Goal: Obtain resource: Obtain resource

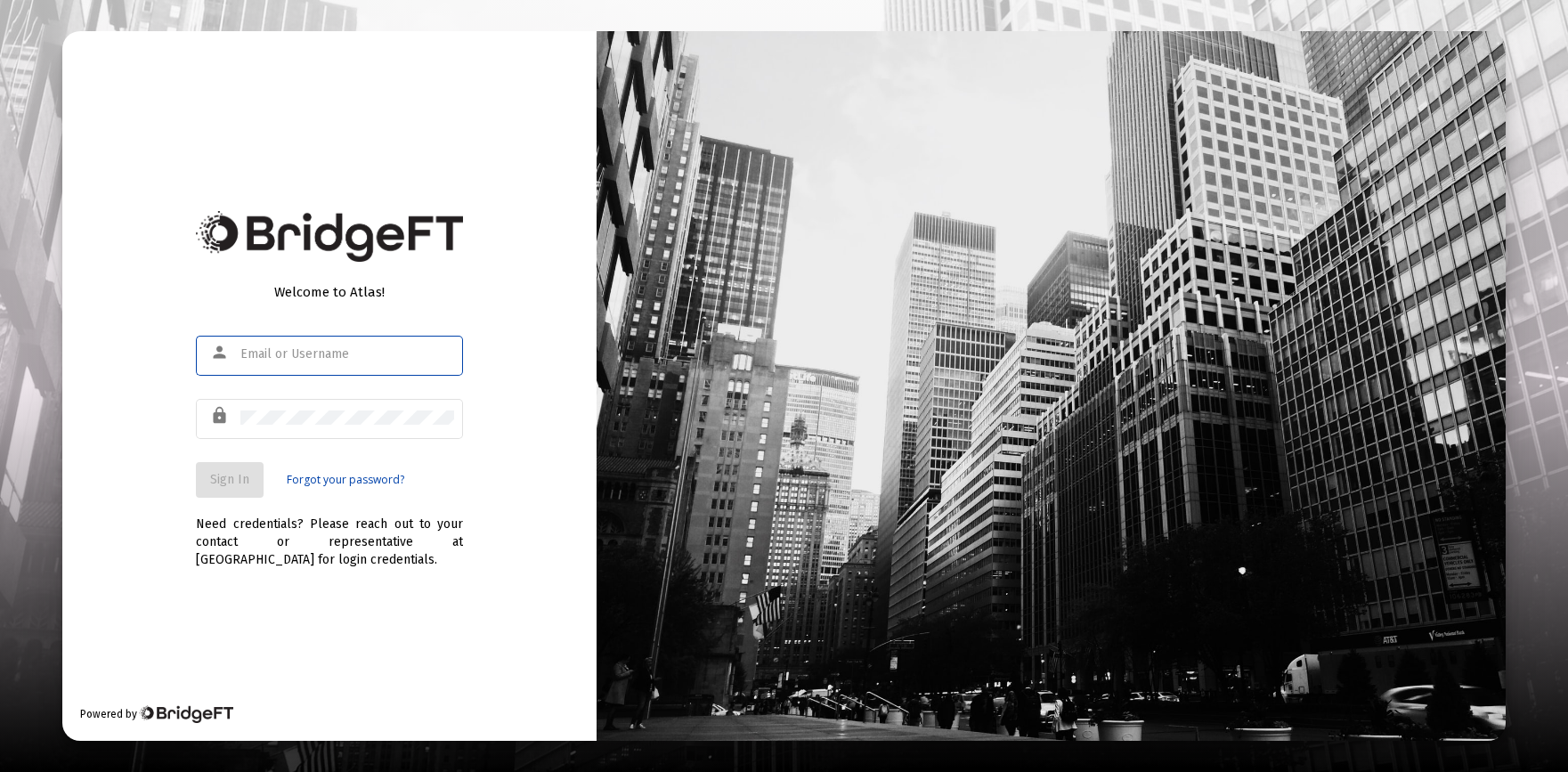
type input "[PERSON_NAME][EMAIL_ADDRESS][DOMAIN_NAME]"
click at [210, 482] on span "Sign In" at bounding box center [230, 479] width 39 height 15
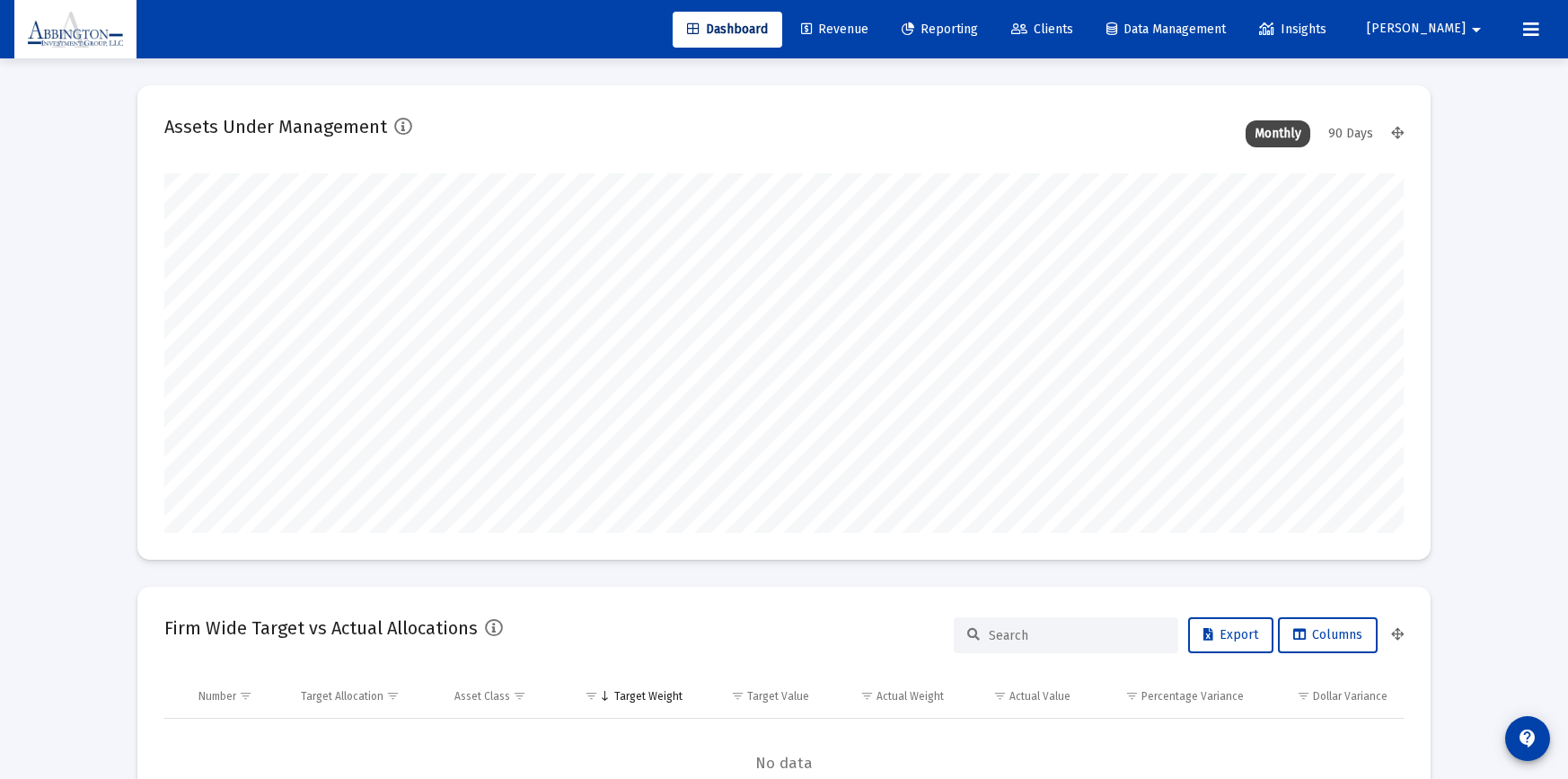
scroll to position [359, 1239]
type input "[DATE]"
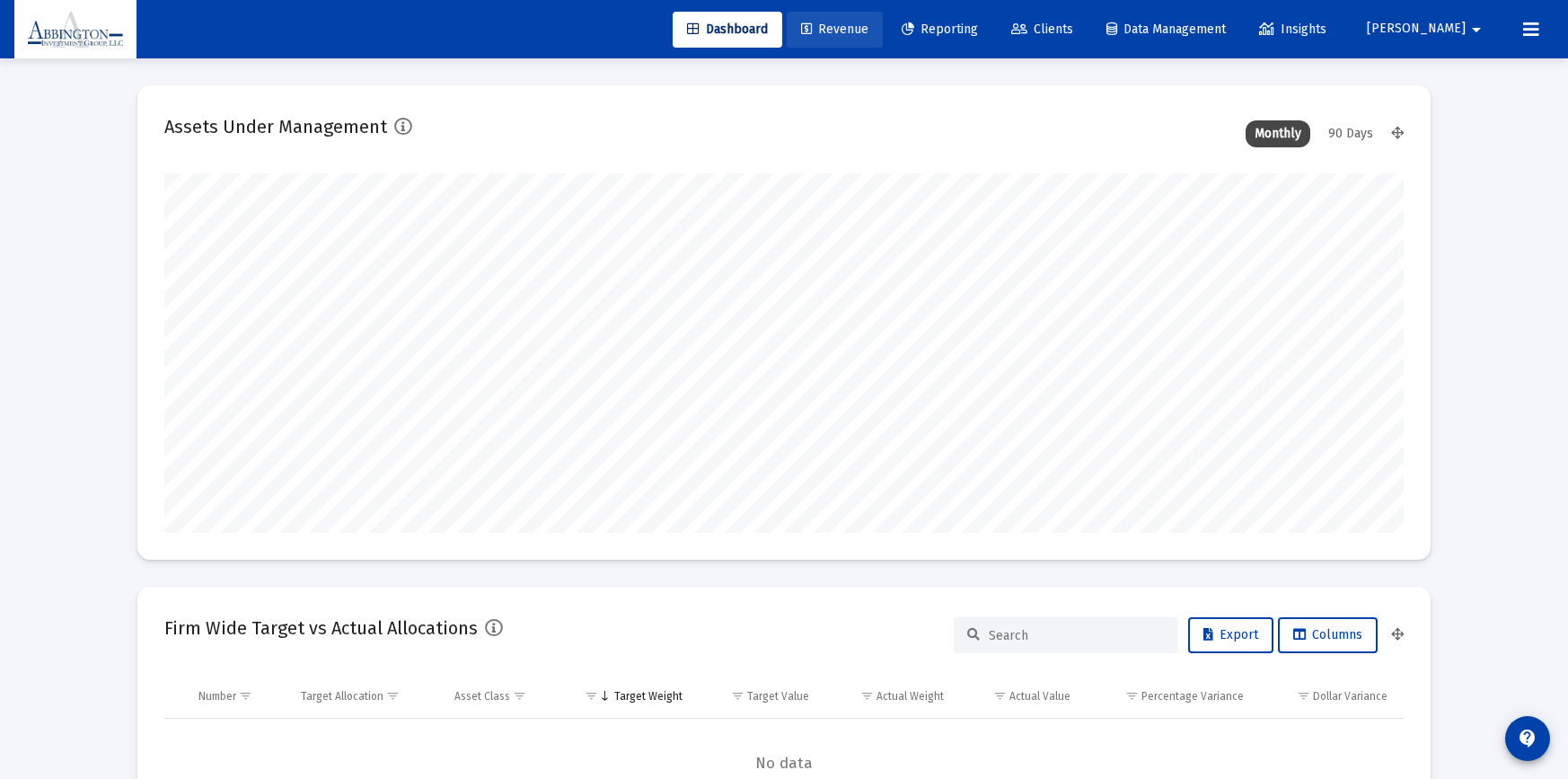
click at [883, 20] on link "Revenue" at bounding box center [834, 29] width 96 height 36
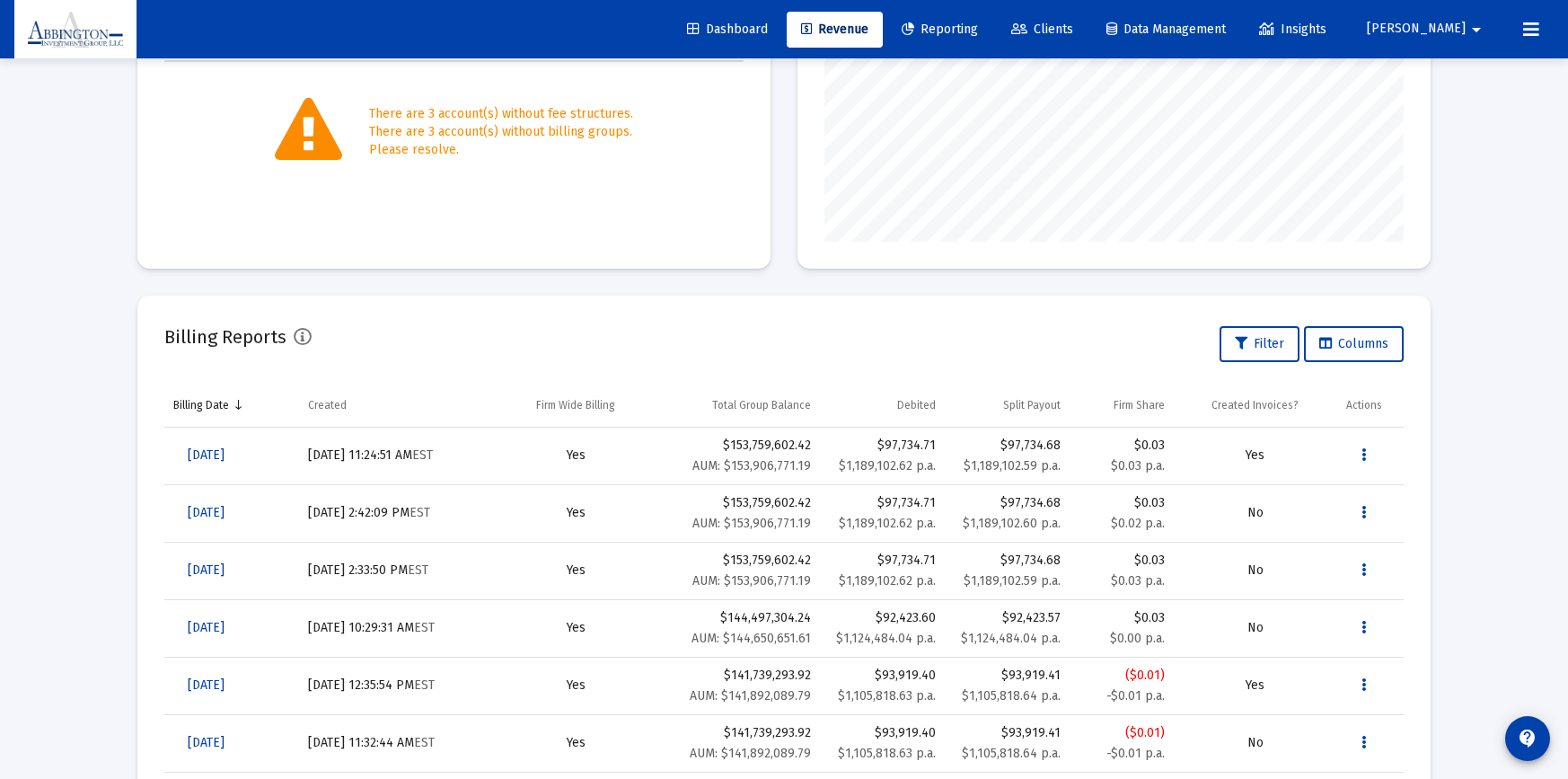
scroll to position [509, 0]
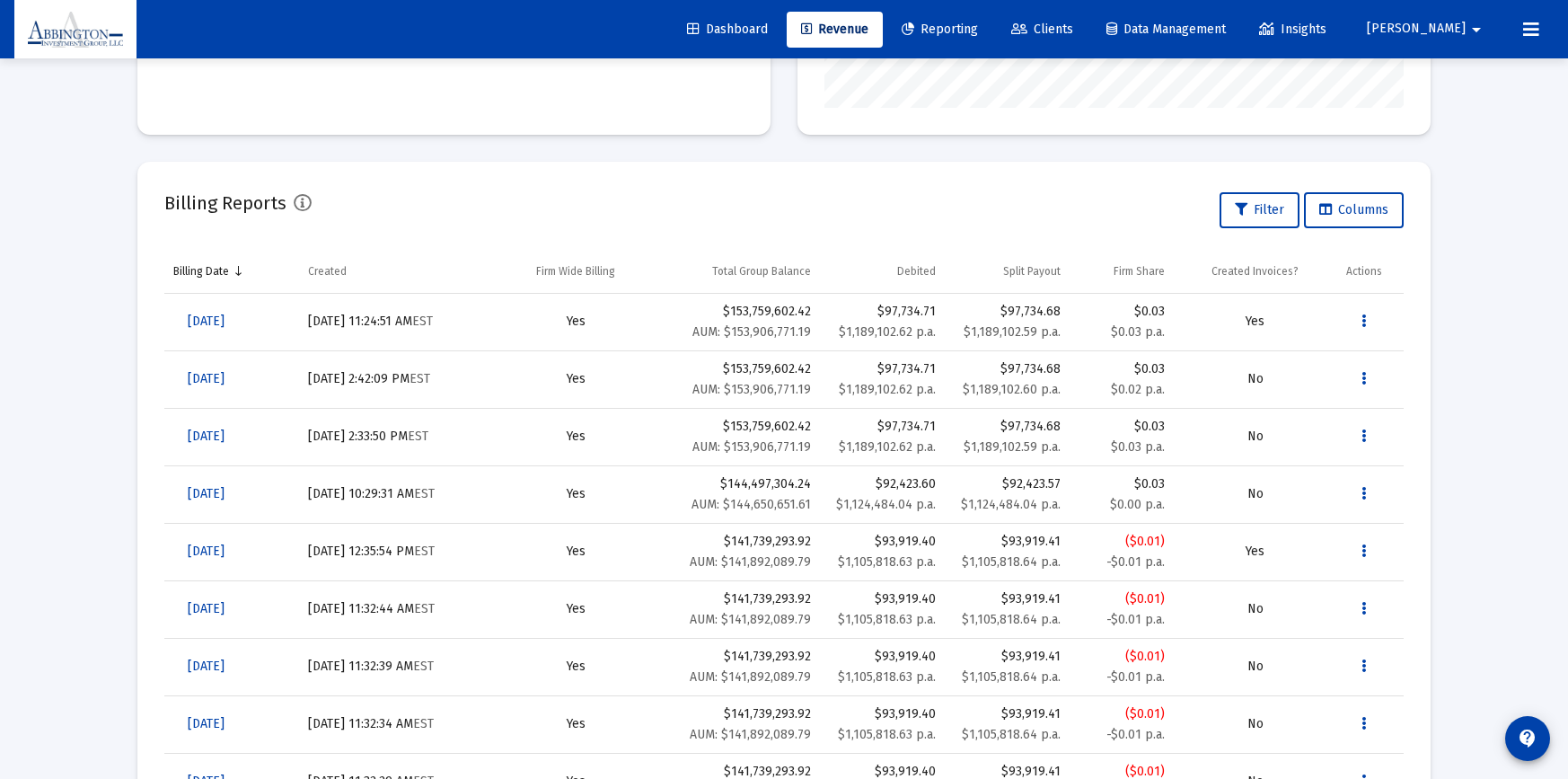
click at [826, 316] on td "$97,734.71 $1,189,102.62 p.a." at bounding box center [882, 322] width 125 height 58
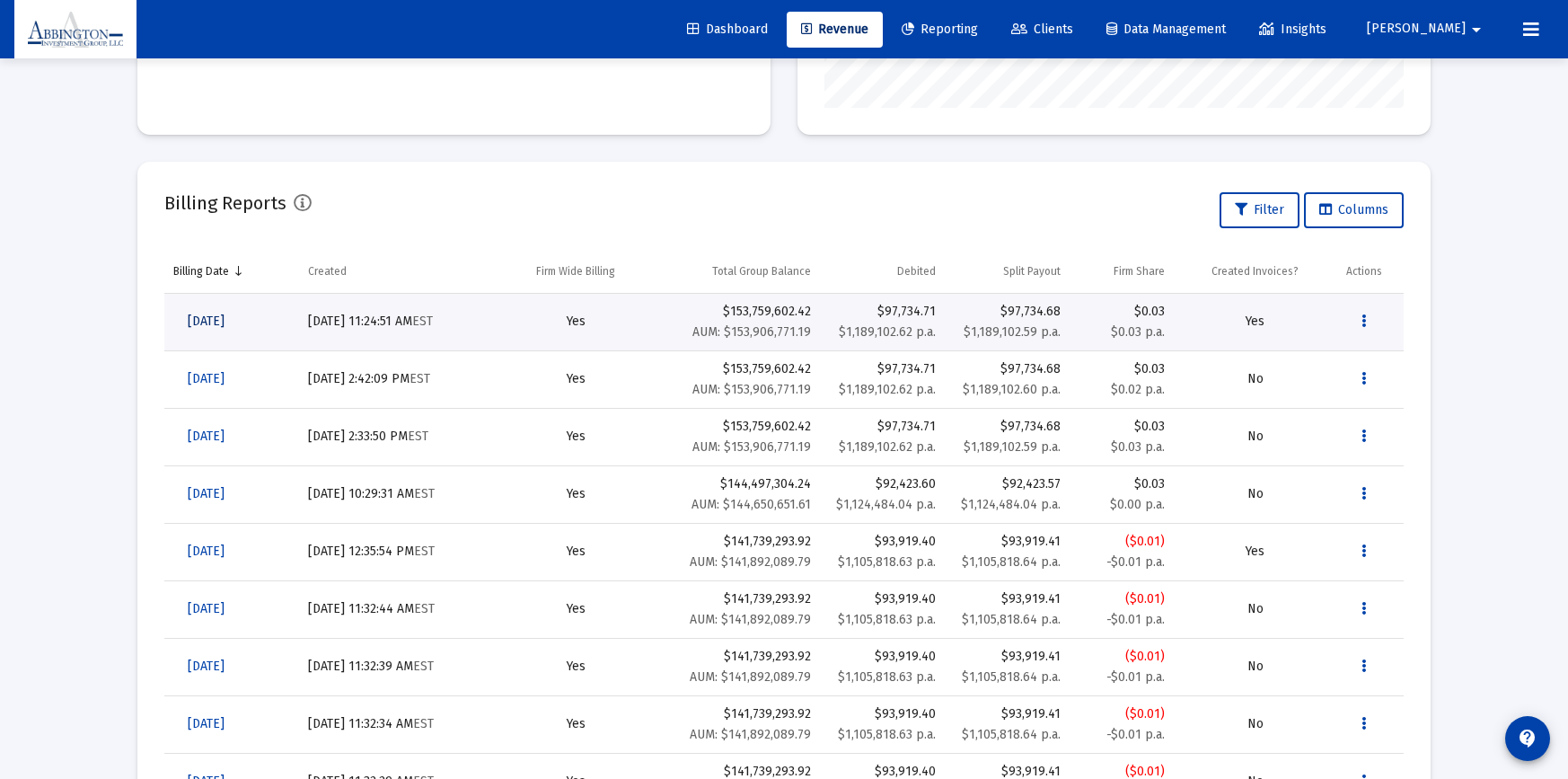
click at [225, 323] on span "[DATE]" at bounding box center [206, 321] width 37 height 15
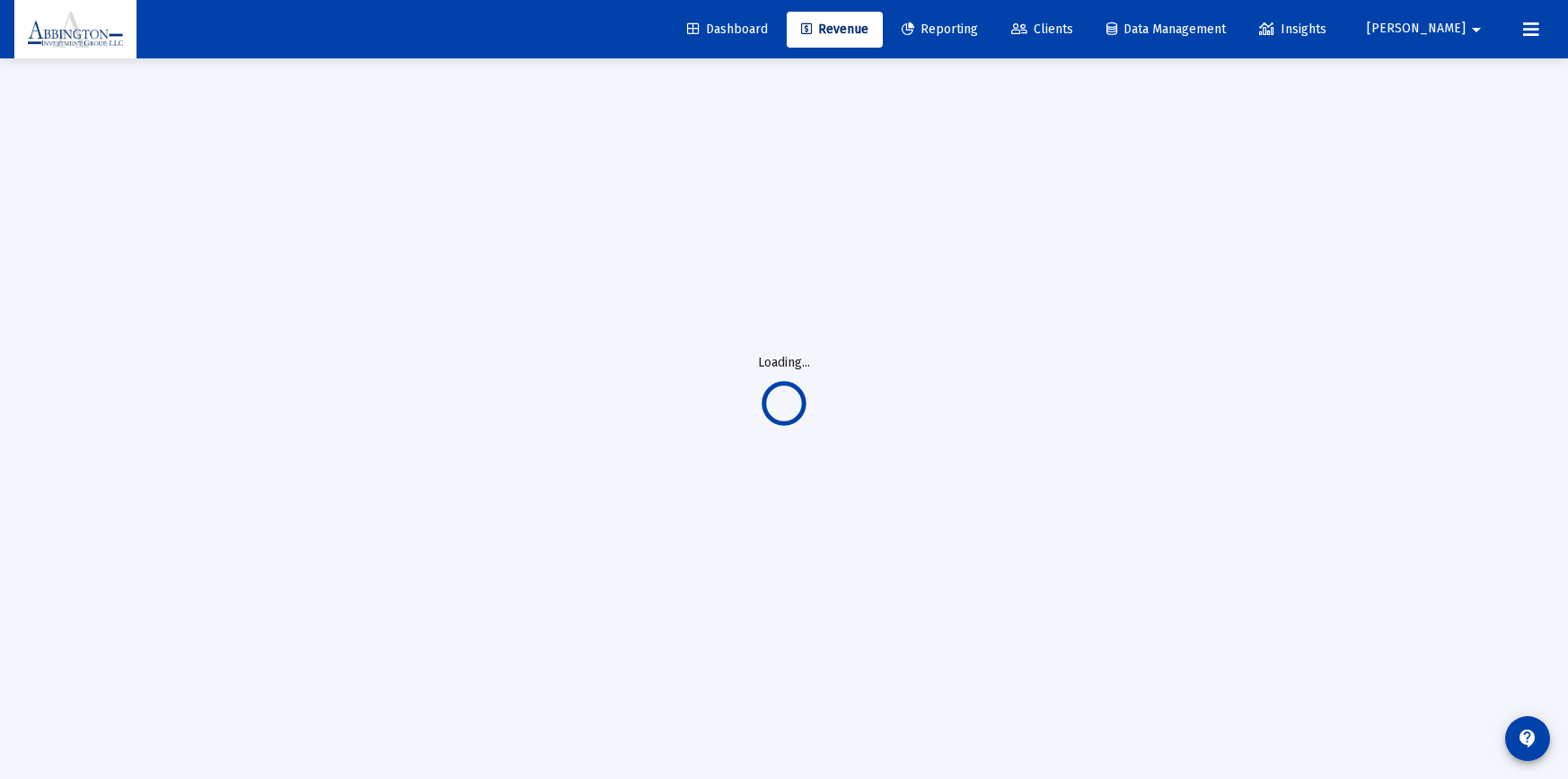
scroll to position [59, 0]
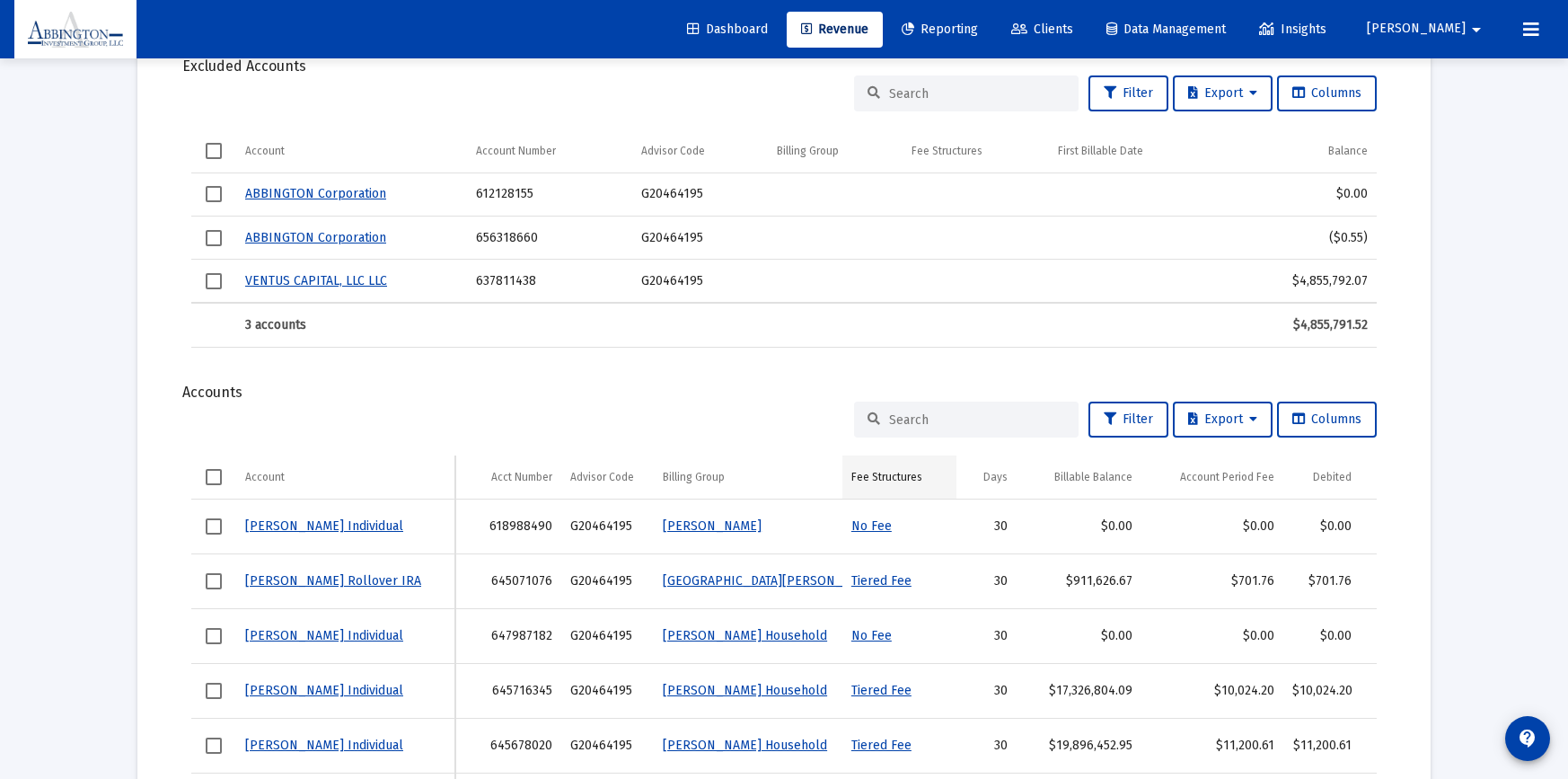
scroll to position [598, 0]
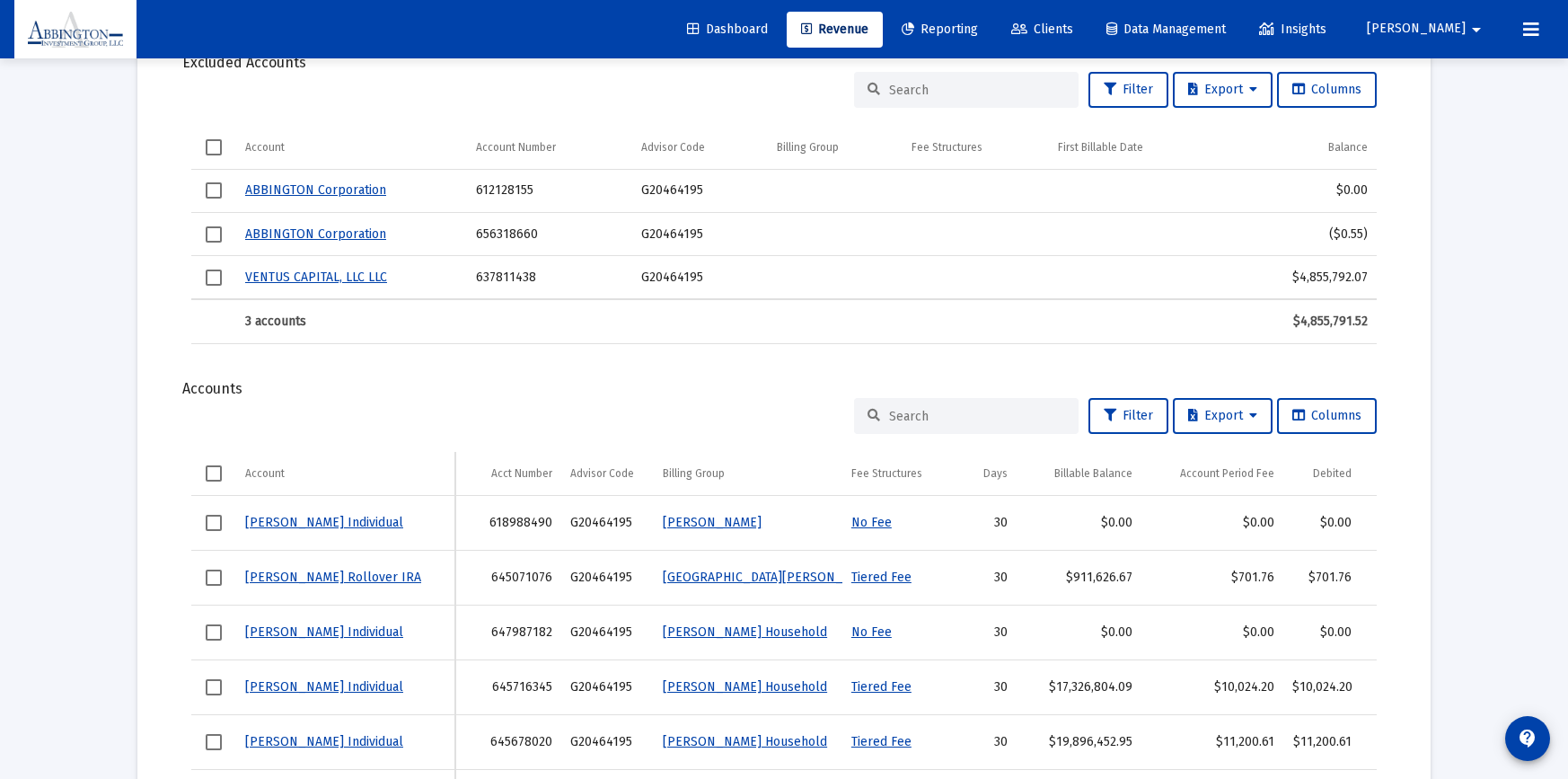
click at [907, 415] on input at bounding box center [977, 416] width 176 height 15
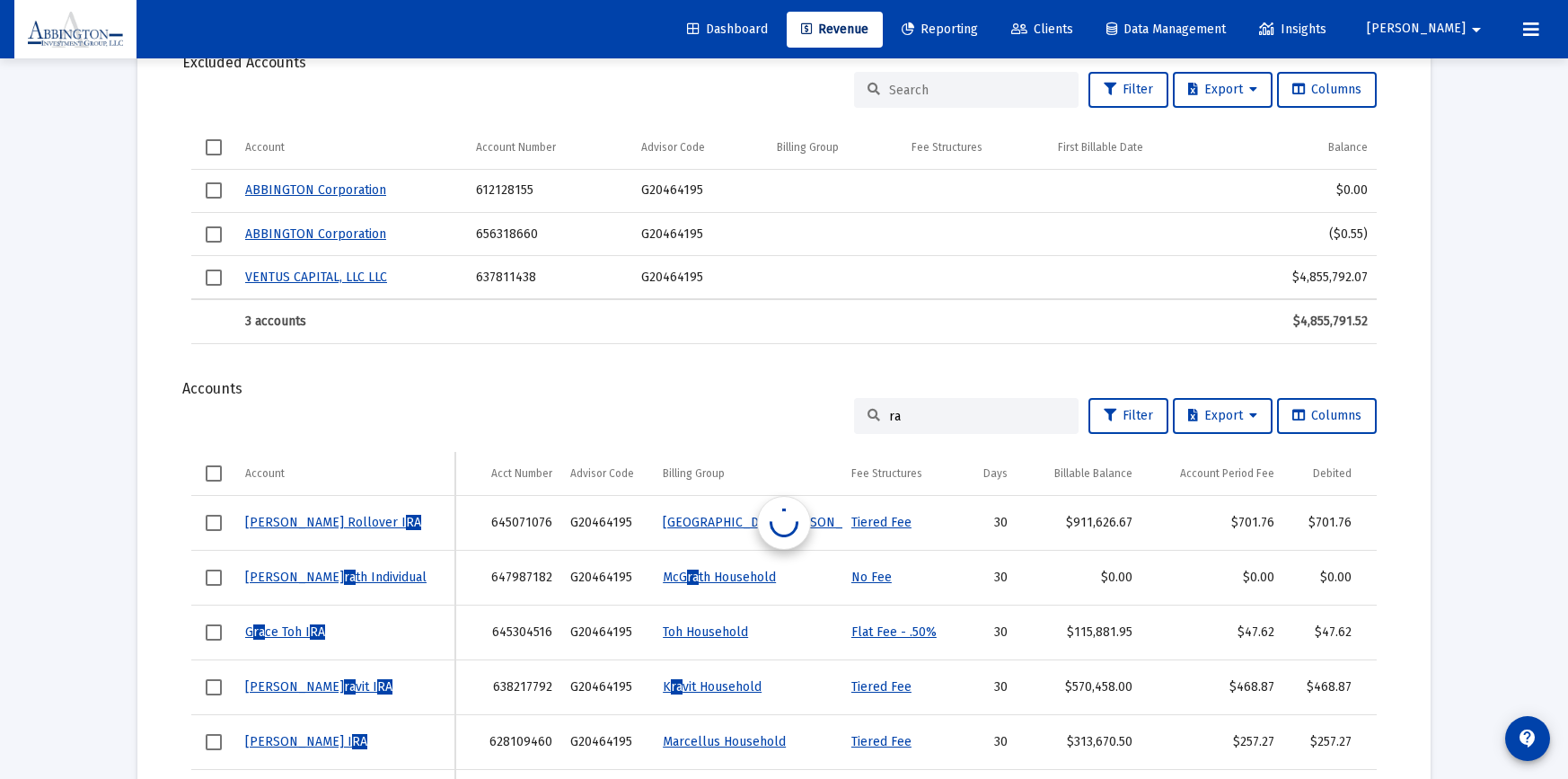
type input "r"
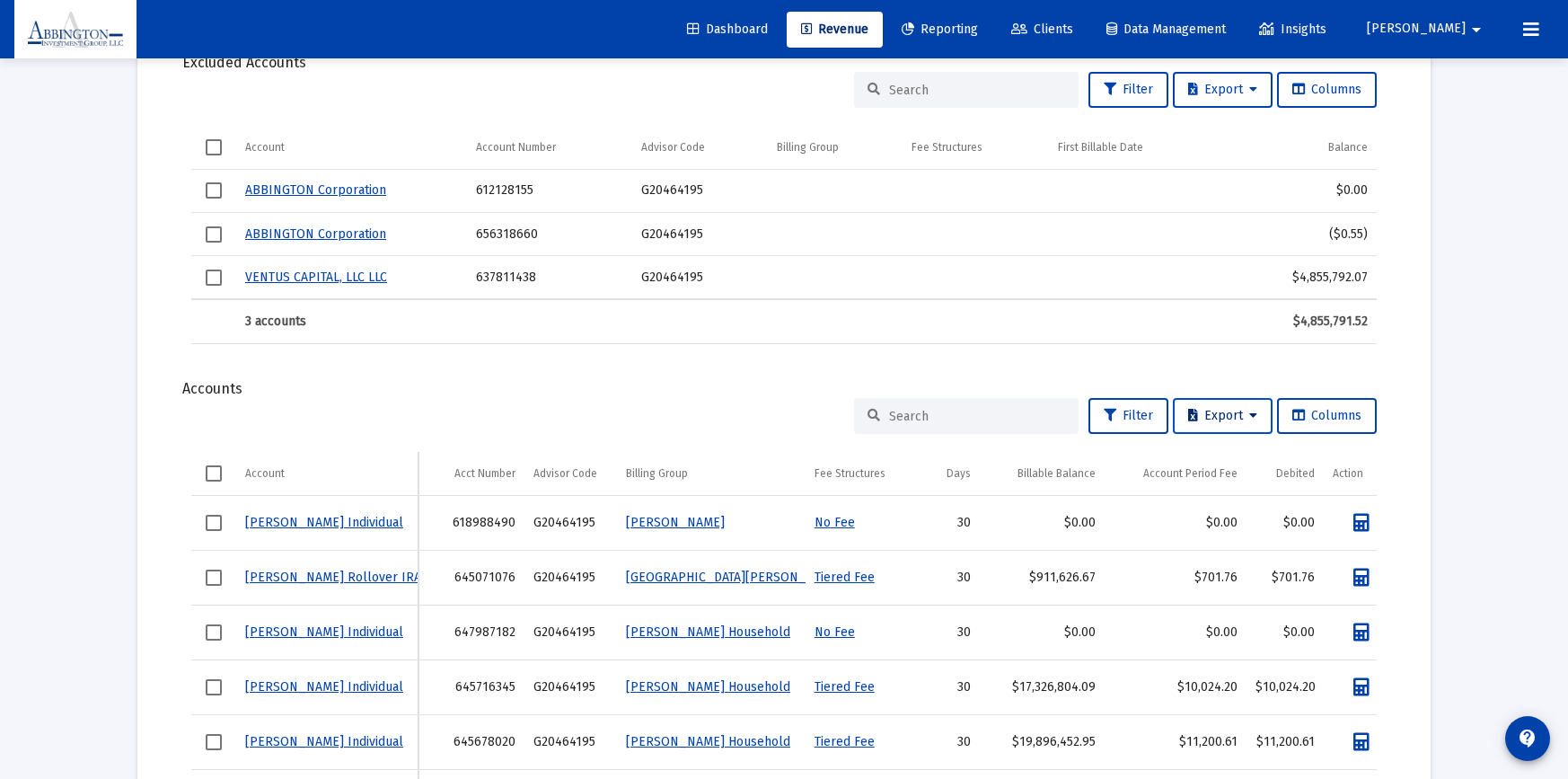
click at [1256, 417] on button "Export" at bounding box center [1222, 416] width 99 height 36
click at [141, 426] on div at bounding box center [784, 390] width 1568 height 779
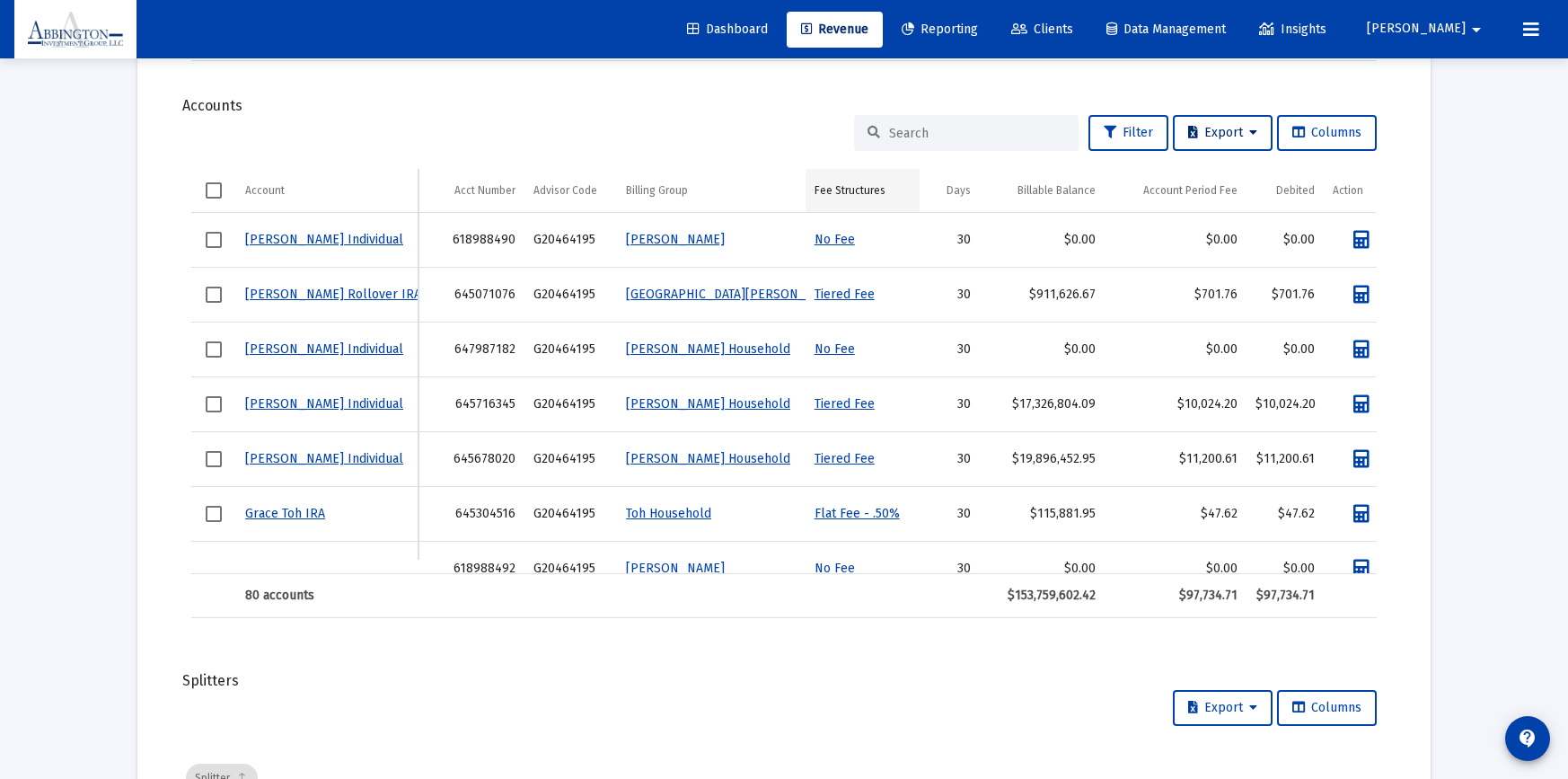
scroll to position [863, 0]
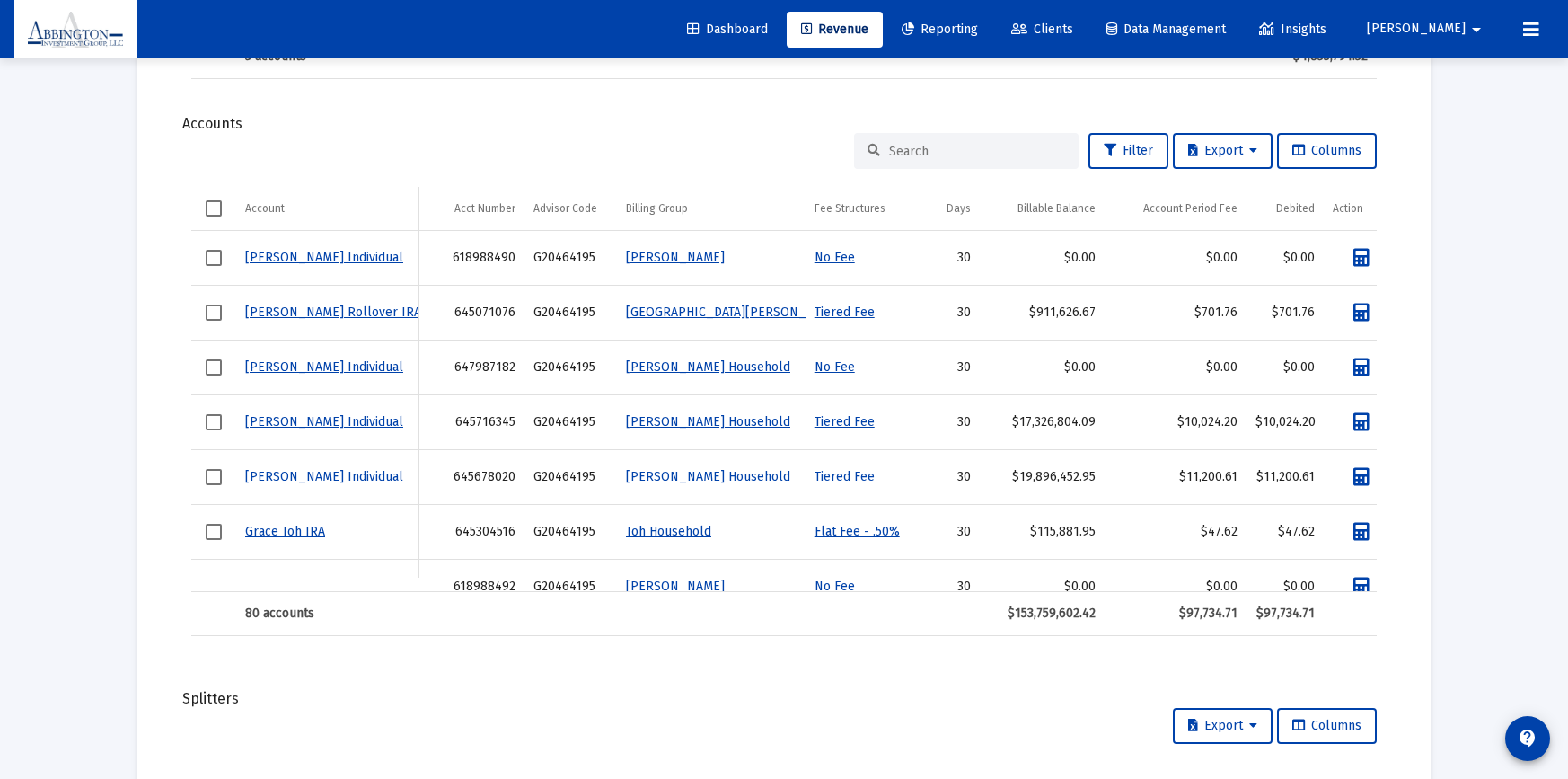
click at [903, 153] on input at bounding box center [977, 152] width 176 height 15
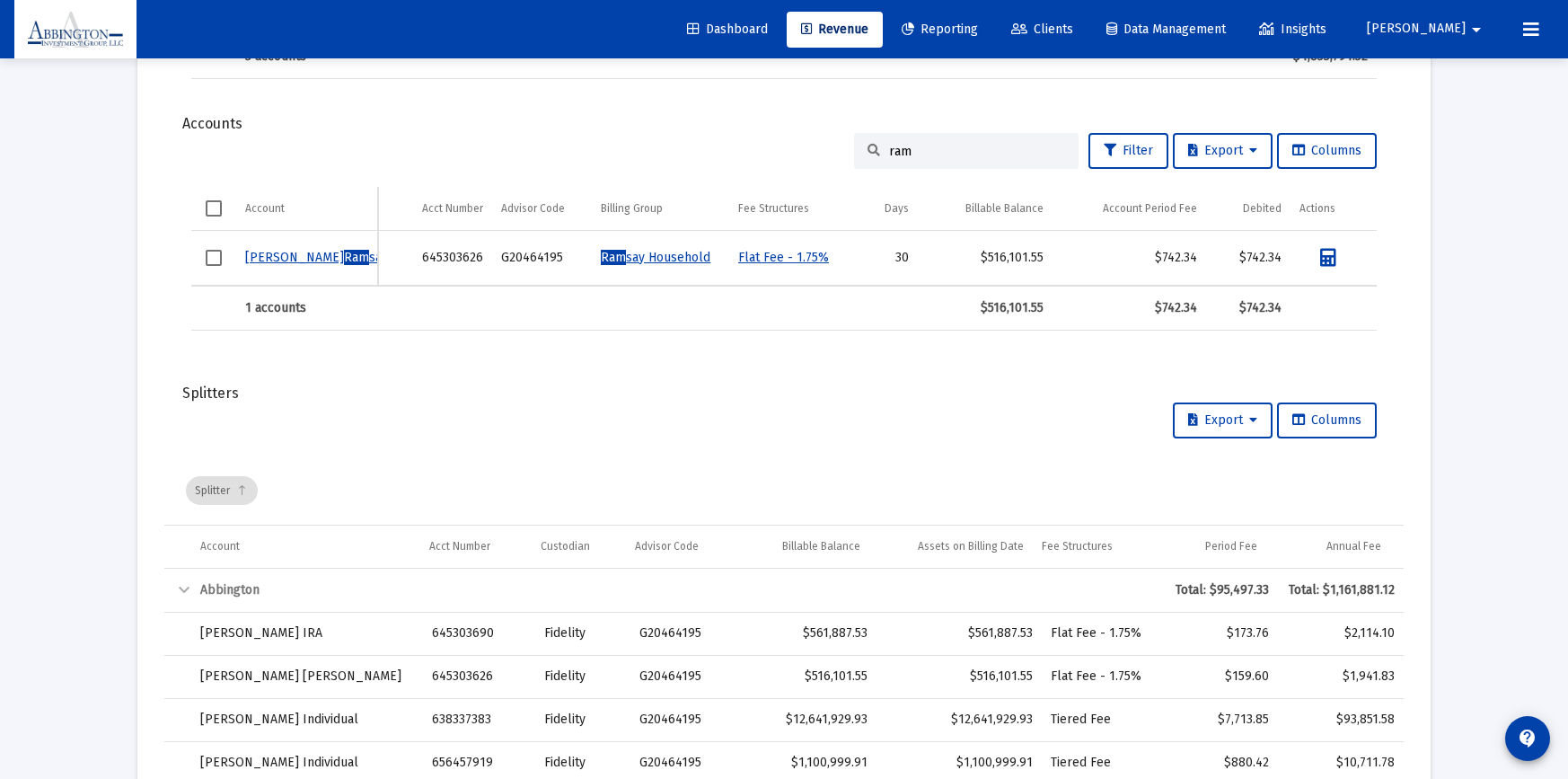
click at [210, 257] on span "Select row" at bounding box center [213, 258] width 16 height 16
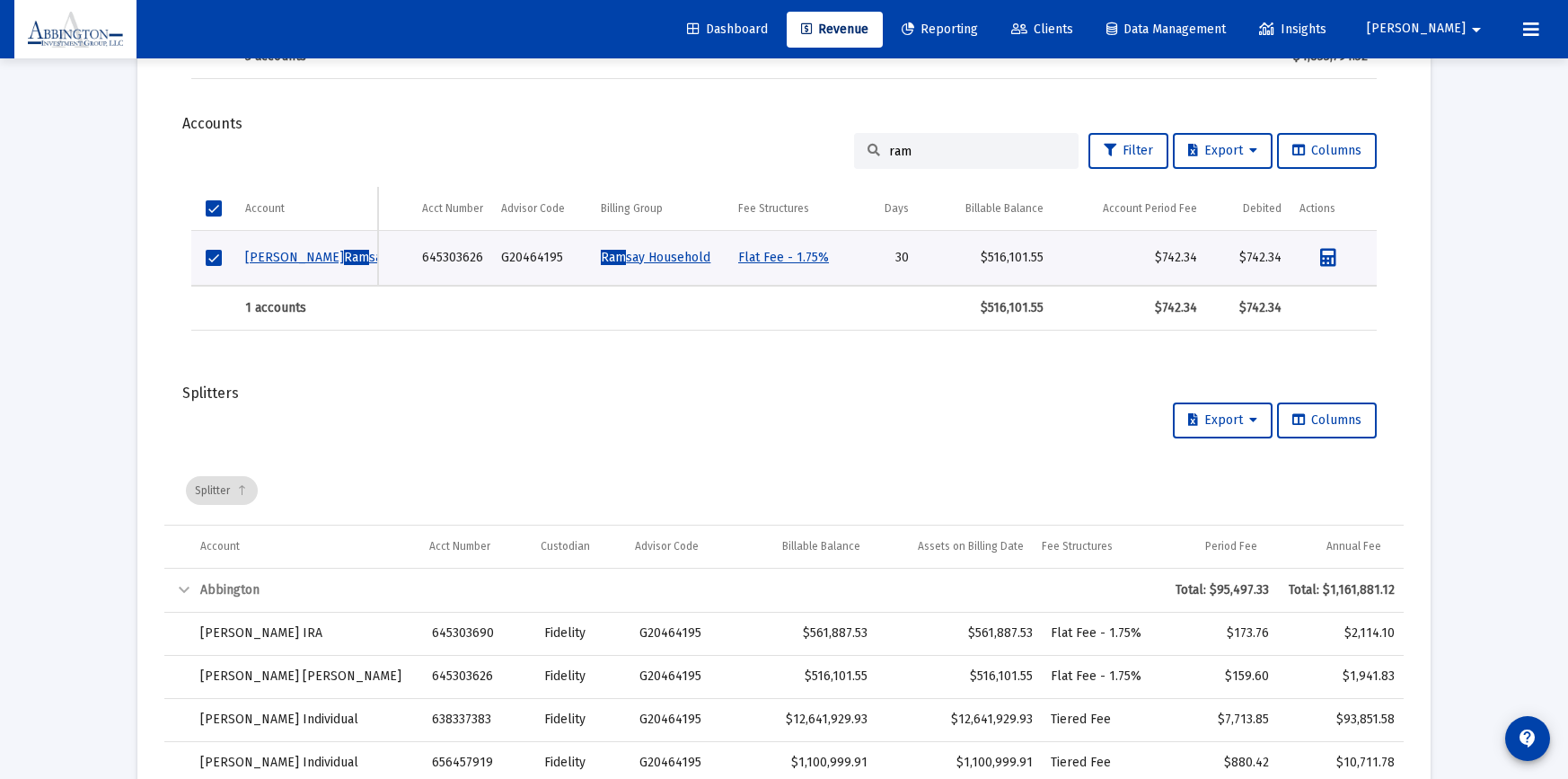
drag, startPoint x: 906, startPoint y: 150, endPoint x: 874, endPoint y: 152, distance: 32.1
click at [874, 152] on div "ram" at bounding box center [965, 151] width 225 height 36
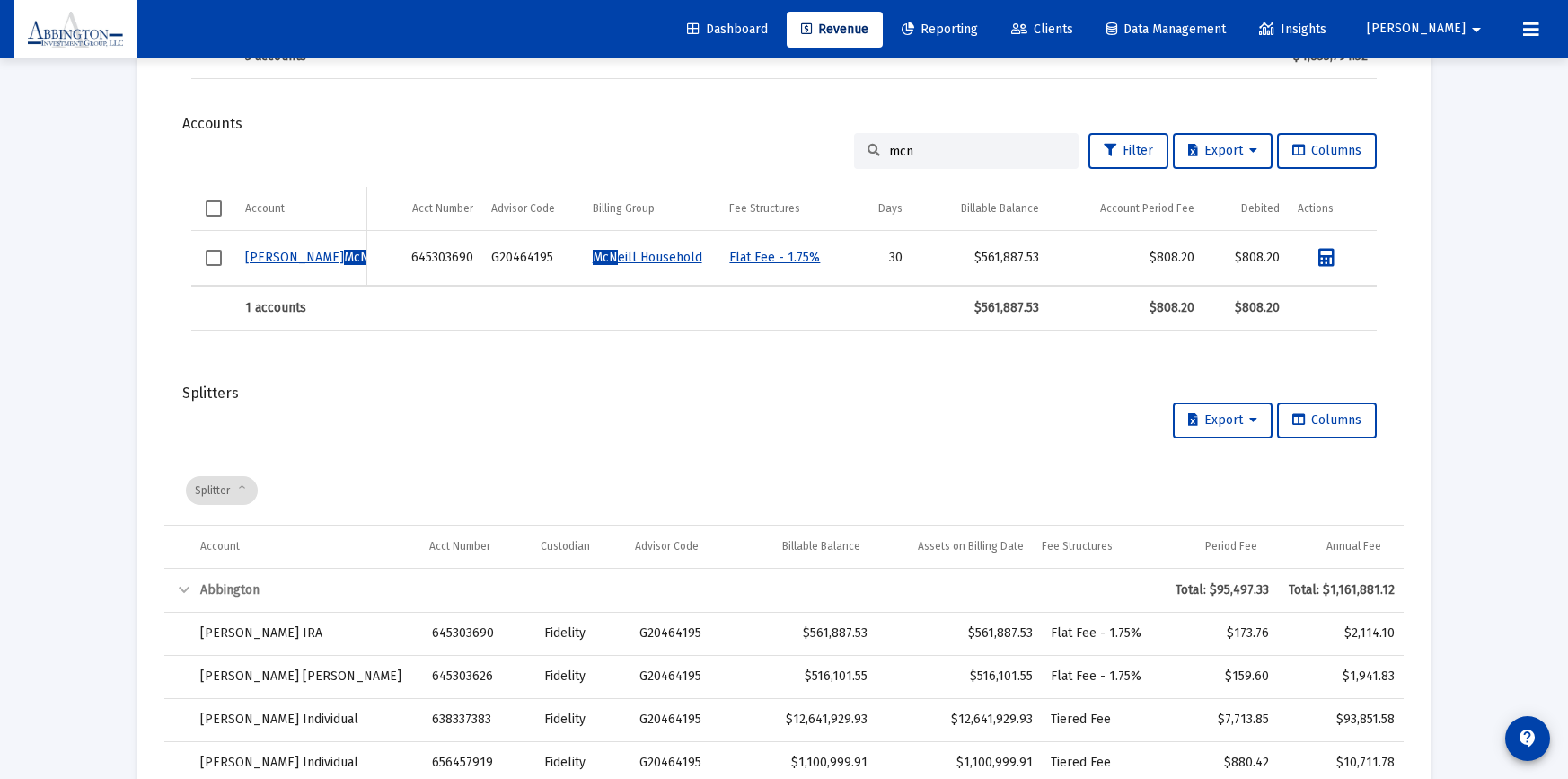
click at [216, 258] on span "Select row" at bounding box center [213, 258] width 16 height 16
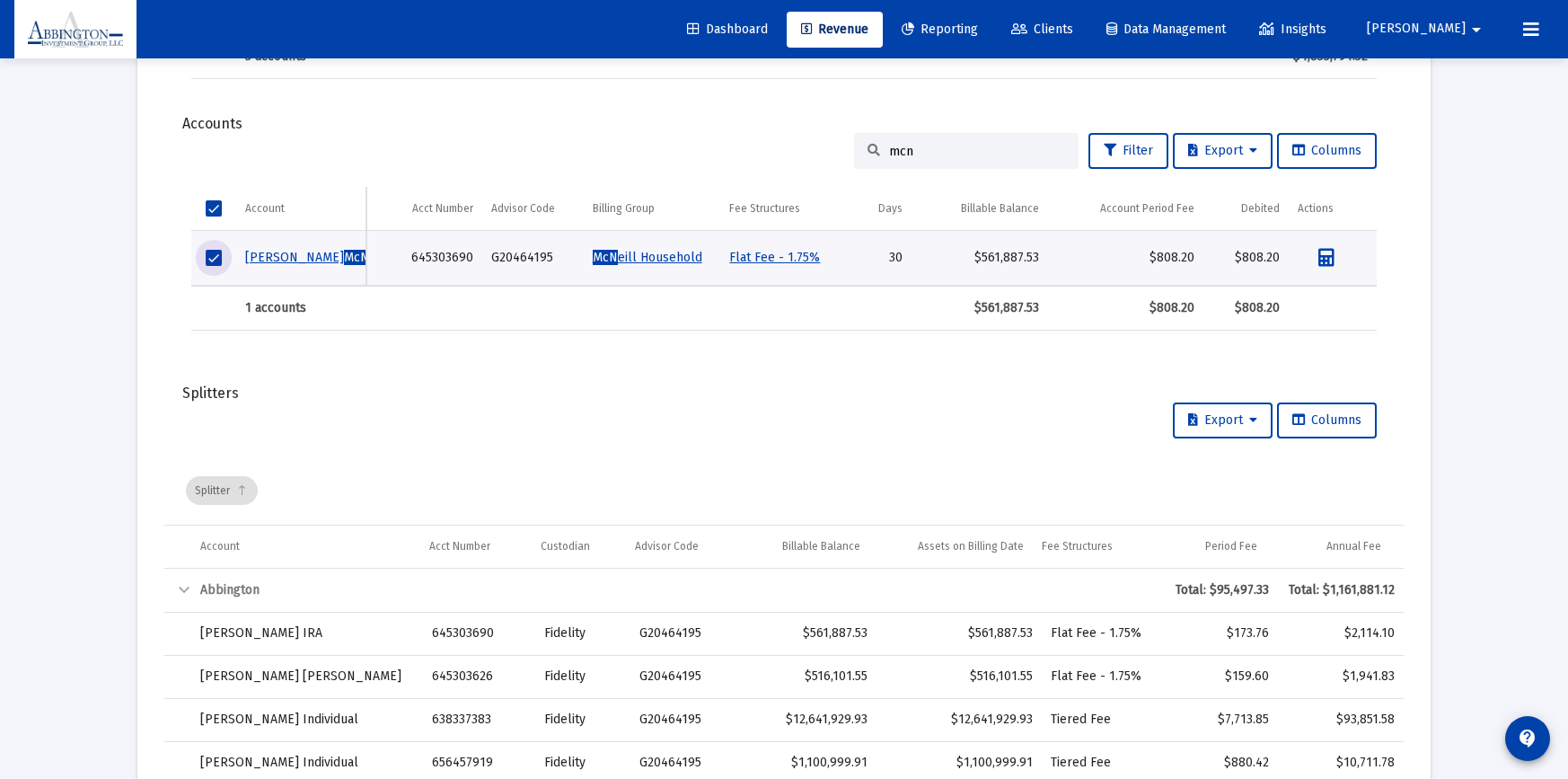
click at [161, 370] on mat-card "Report Created: [DATE] Billing Snapshot Date: [DATE] Fees Total Debited Fee $97…" at bounding box center [784, 324] width 1293 height 2114
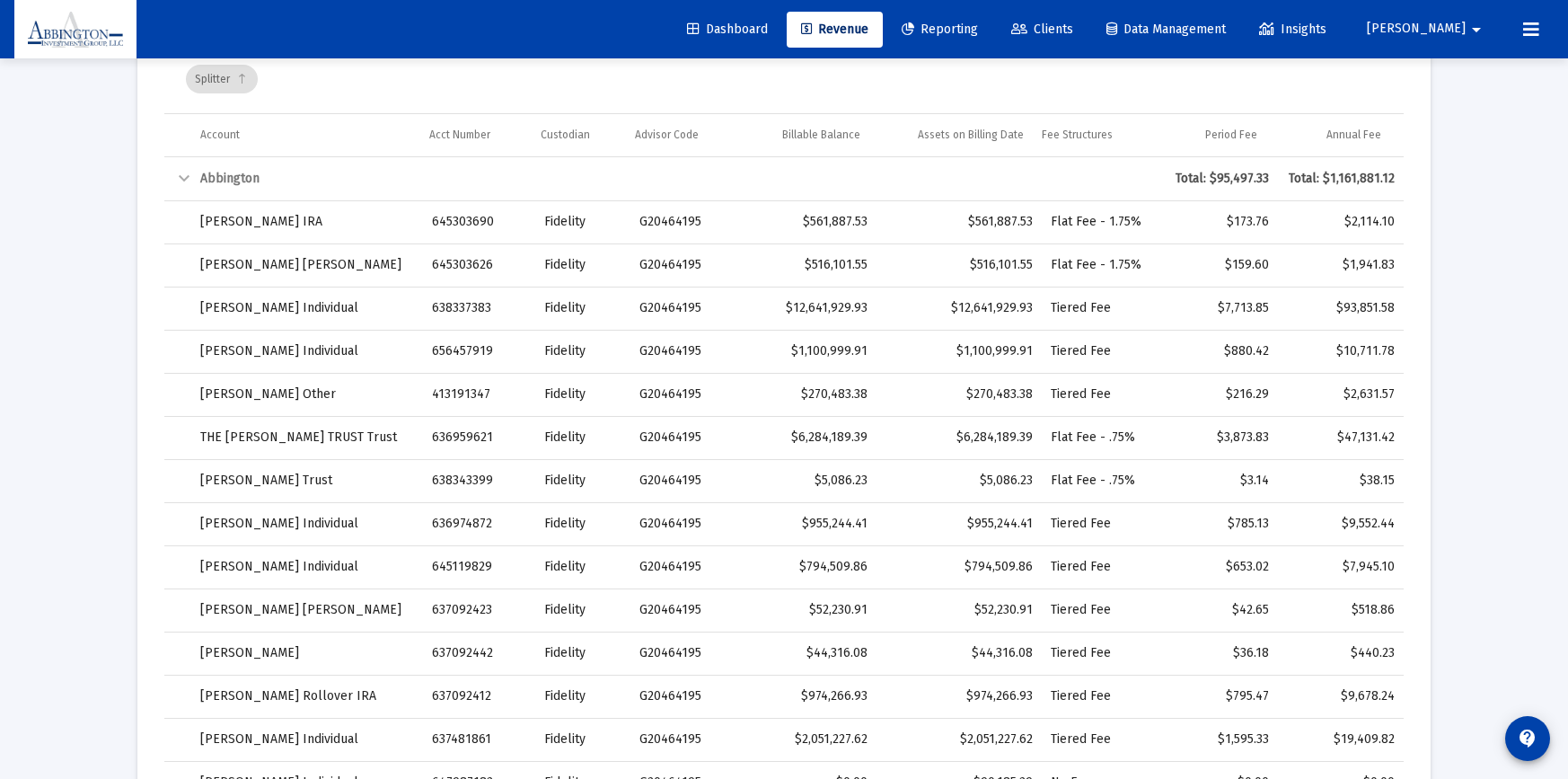
scroll to position [1253, 0]
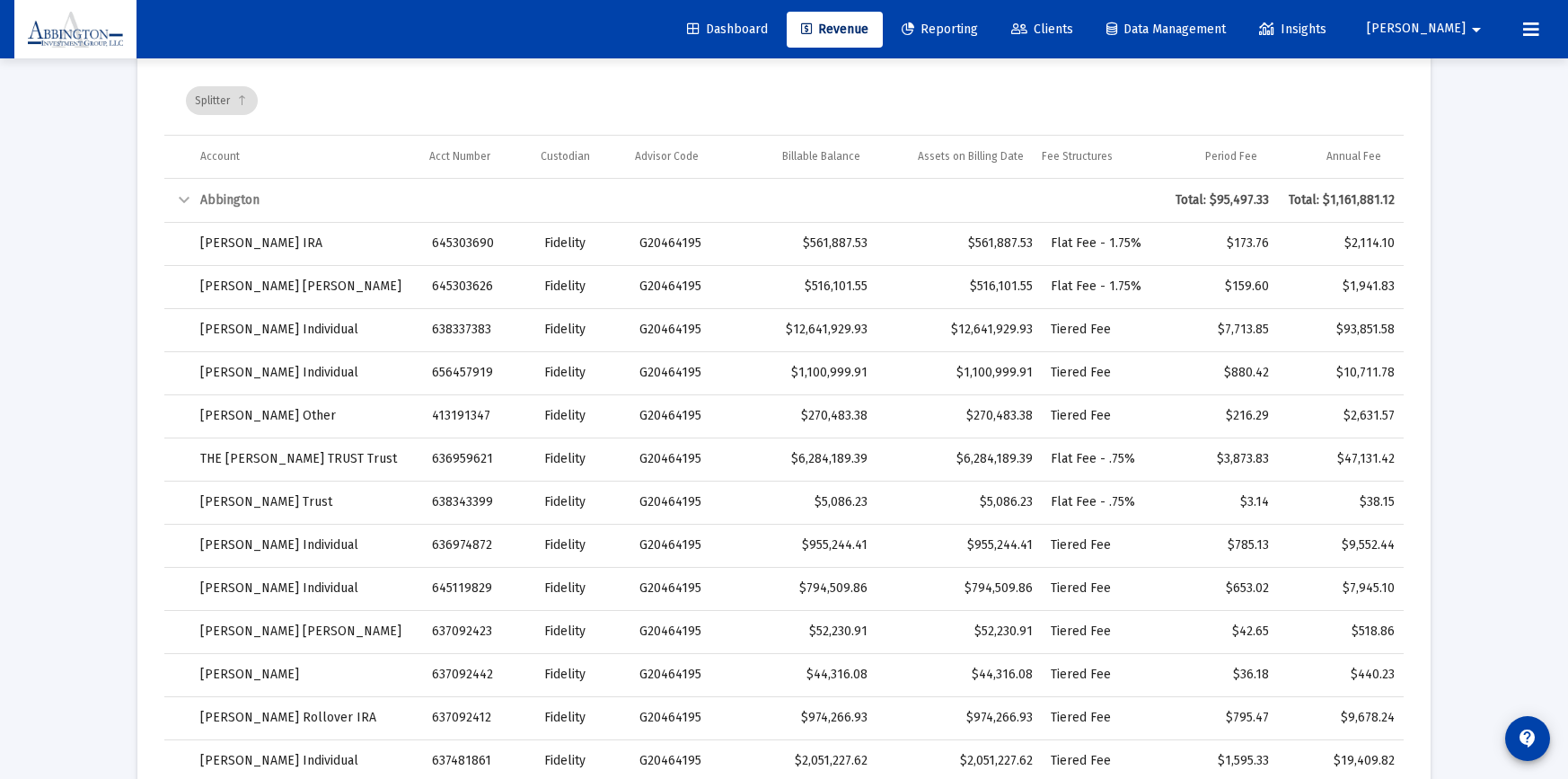
click at [181, 193] on div "Collapse" at bounding box center [184, 200] width 22 height 22
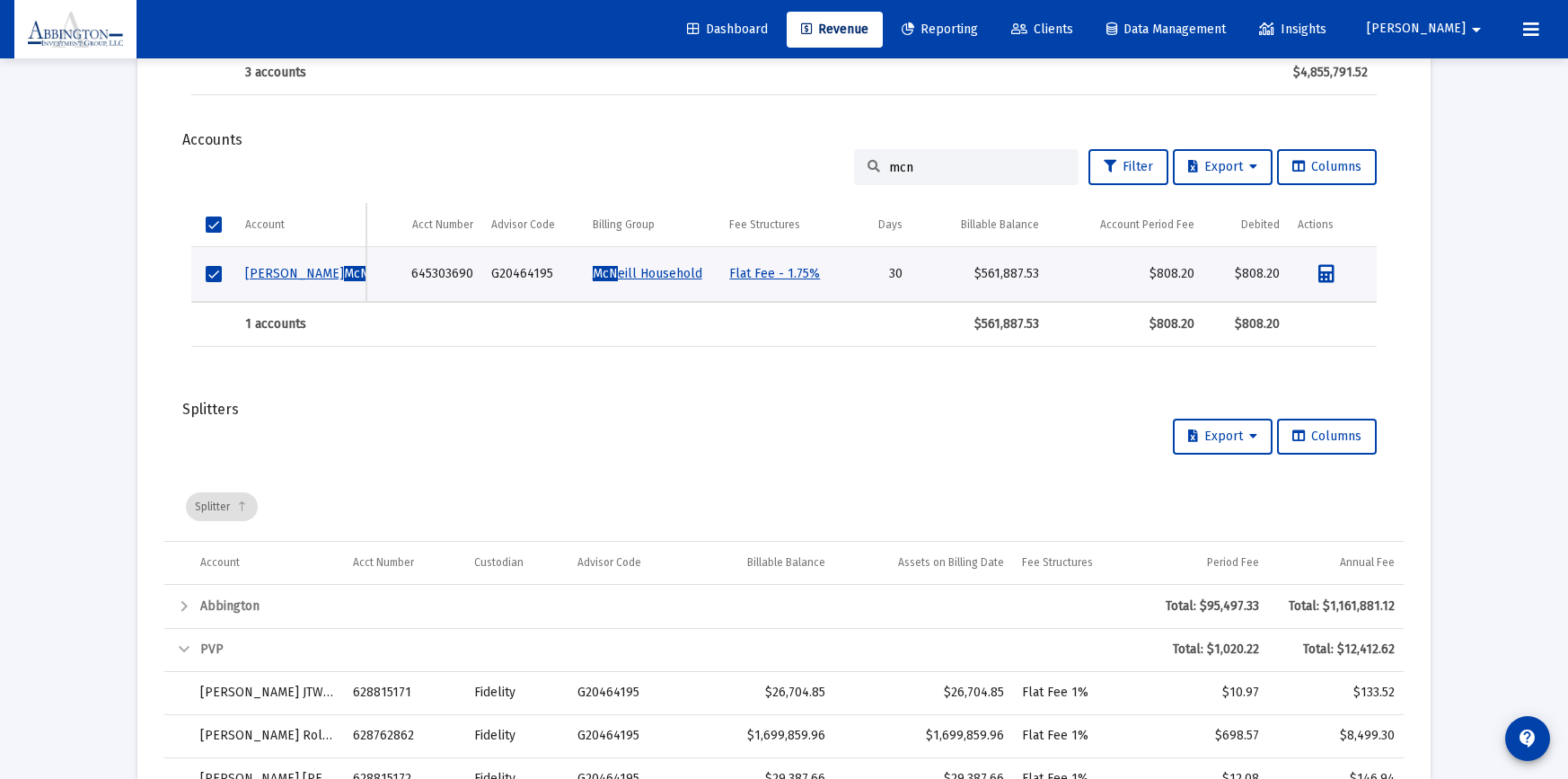
scroll to position [767, 0]
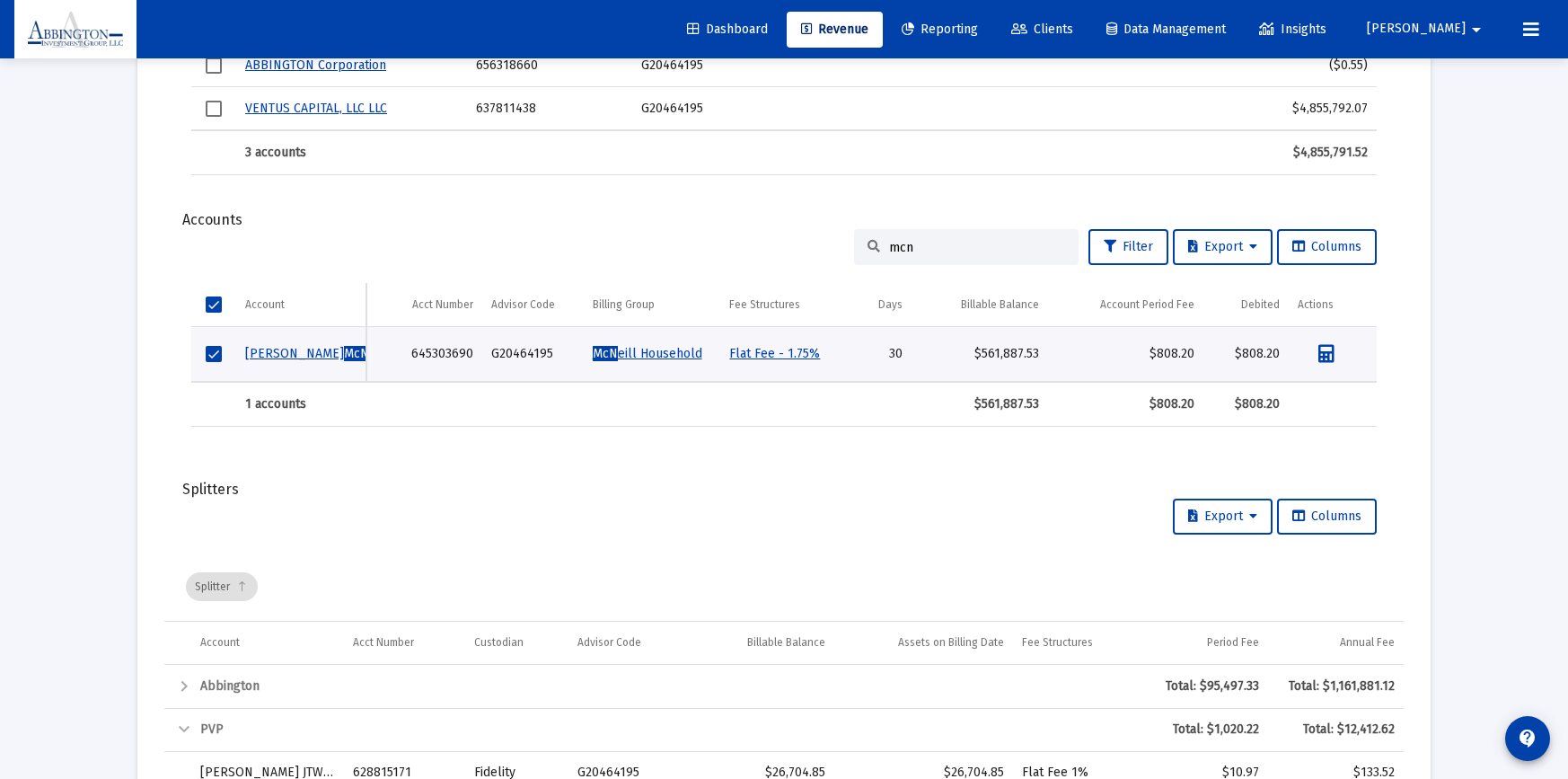
click at [905, 246] on input "mcn" at bounding box center [977, 247] width 176 height 15
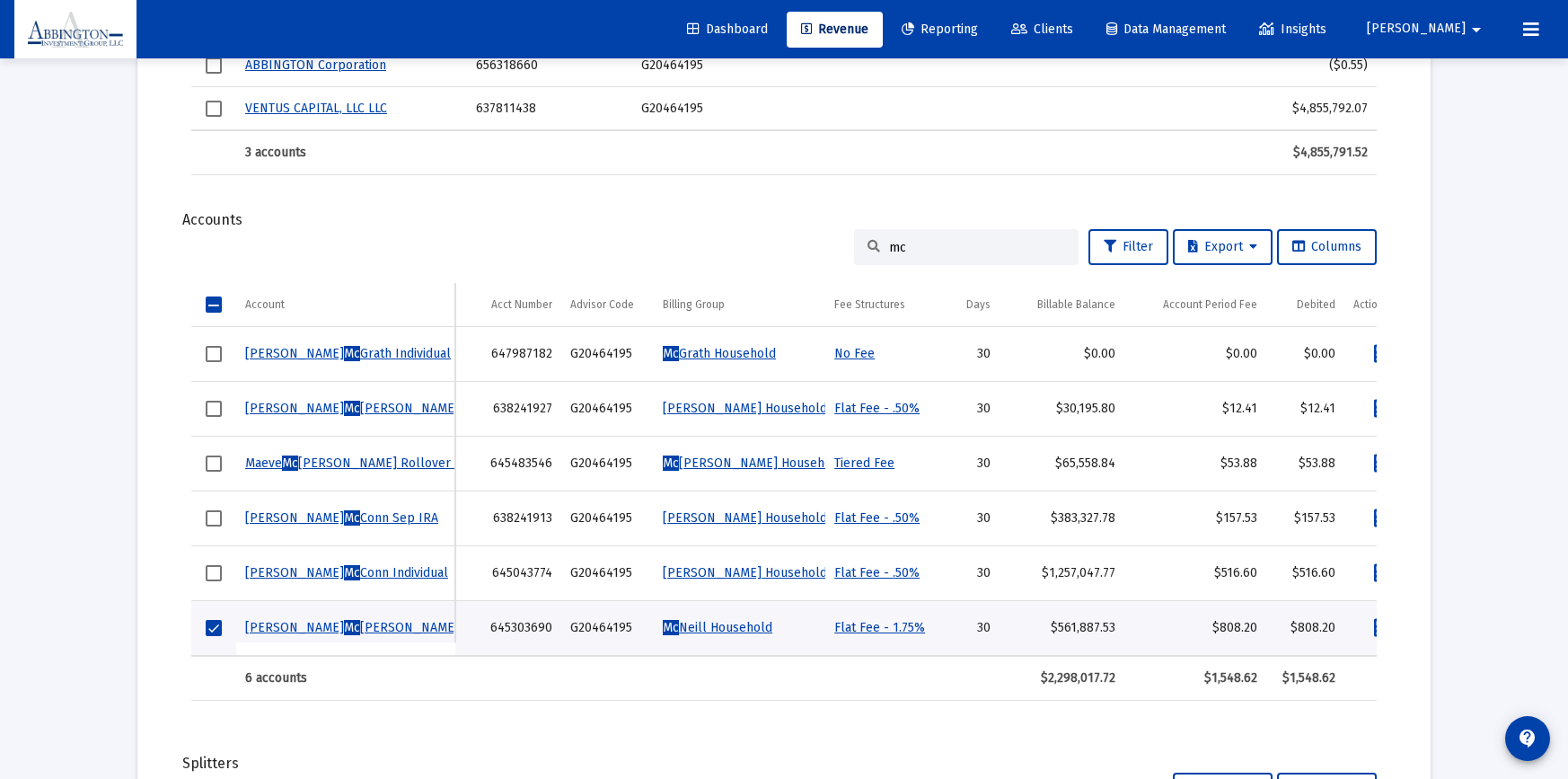
type input "m"
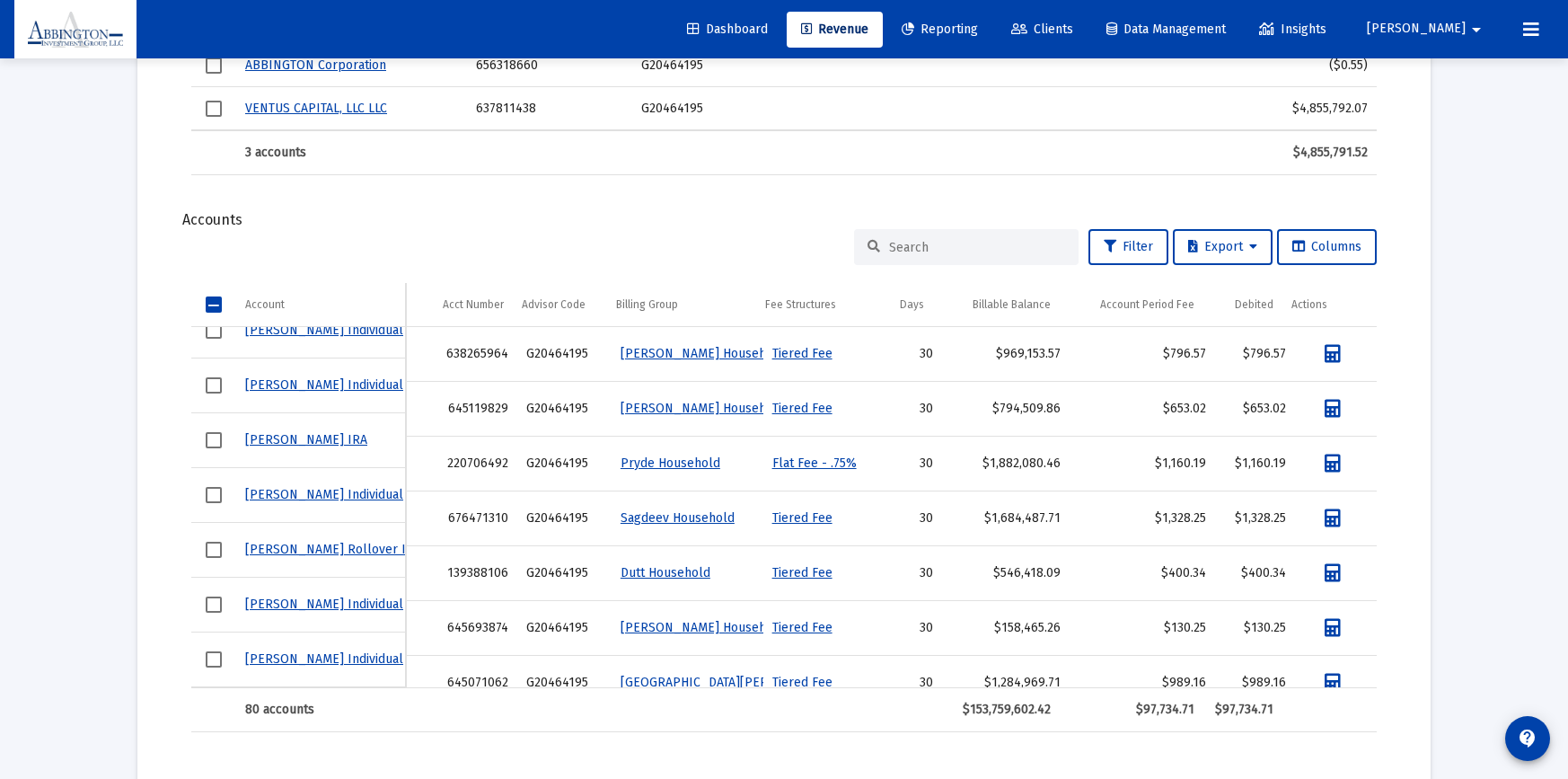
scroll to position [0, 0]
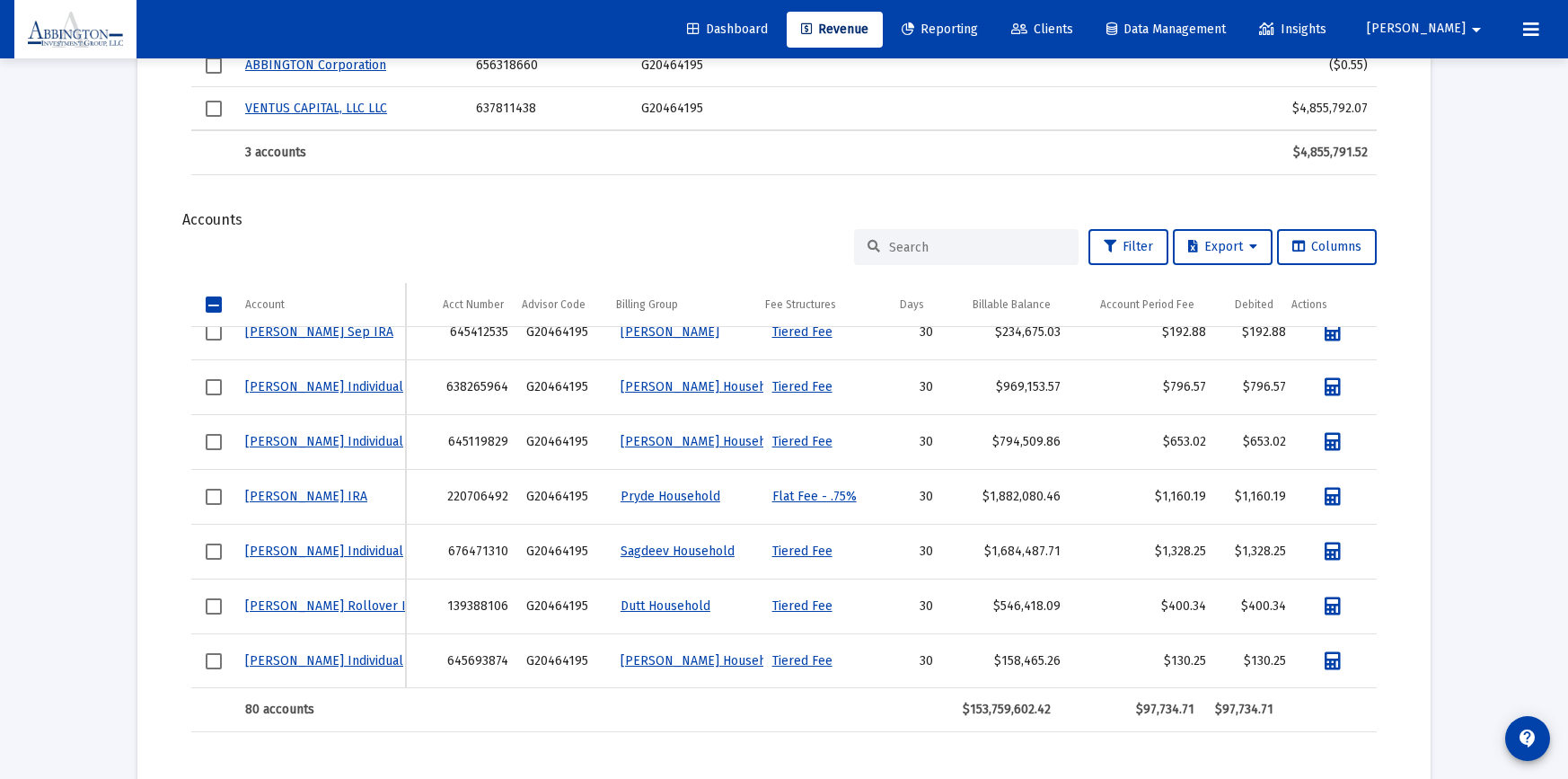
click at [898, 245] on input at bounding box center [977, 247] width 176 height 15
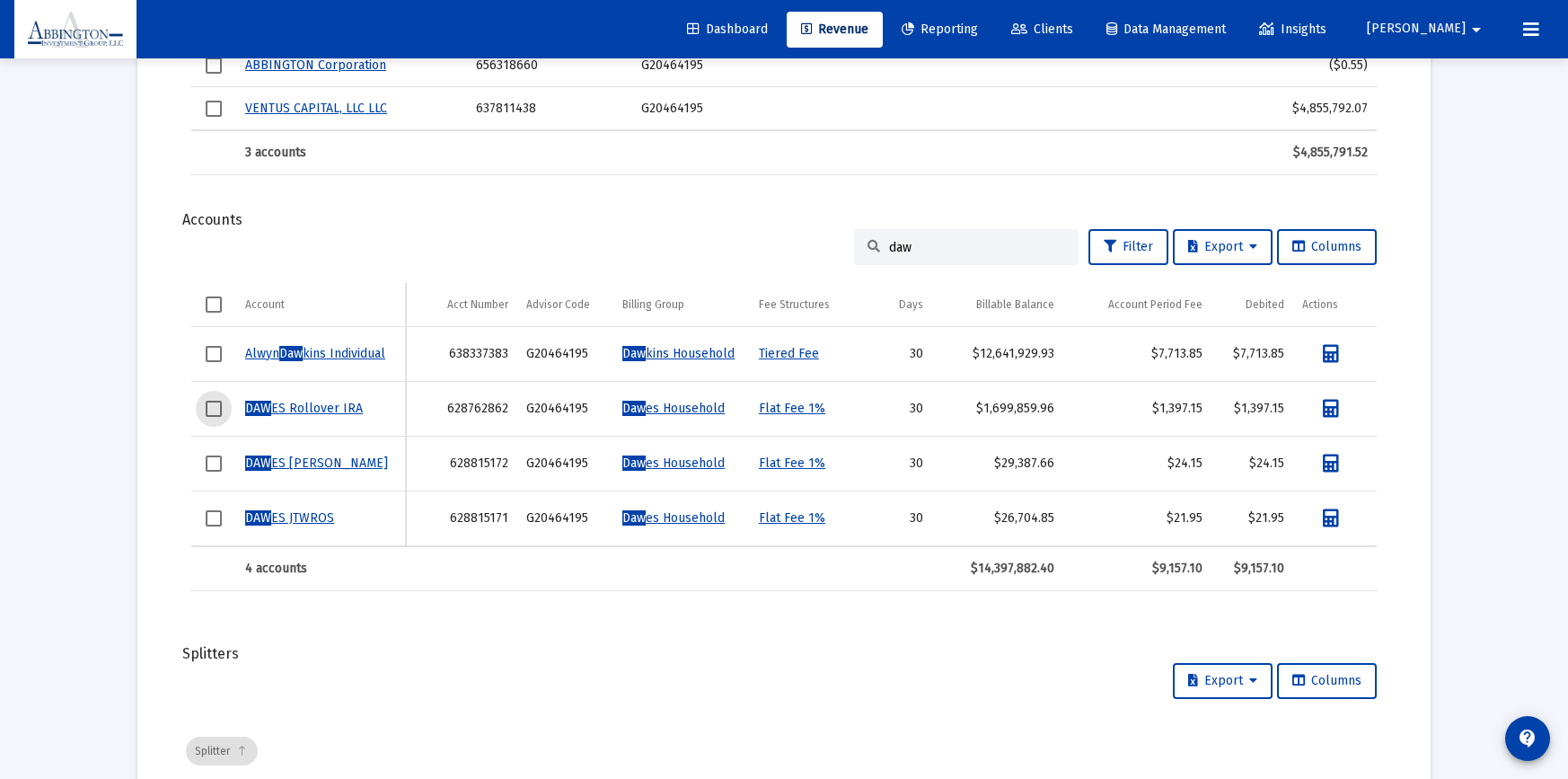
drag, startPoint x: 208, startPoint y: 408, endPoint x: 208, endPoint y: 421, distance: 13.0
click at [209, 408] on span "Select row" at bounding box center [213, 408] width 16 height 16
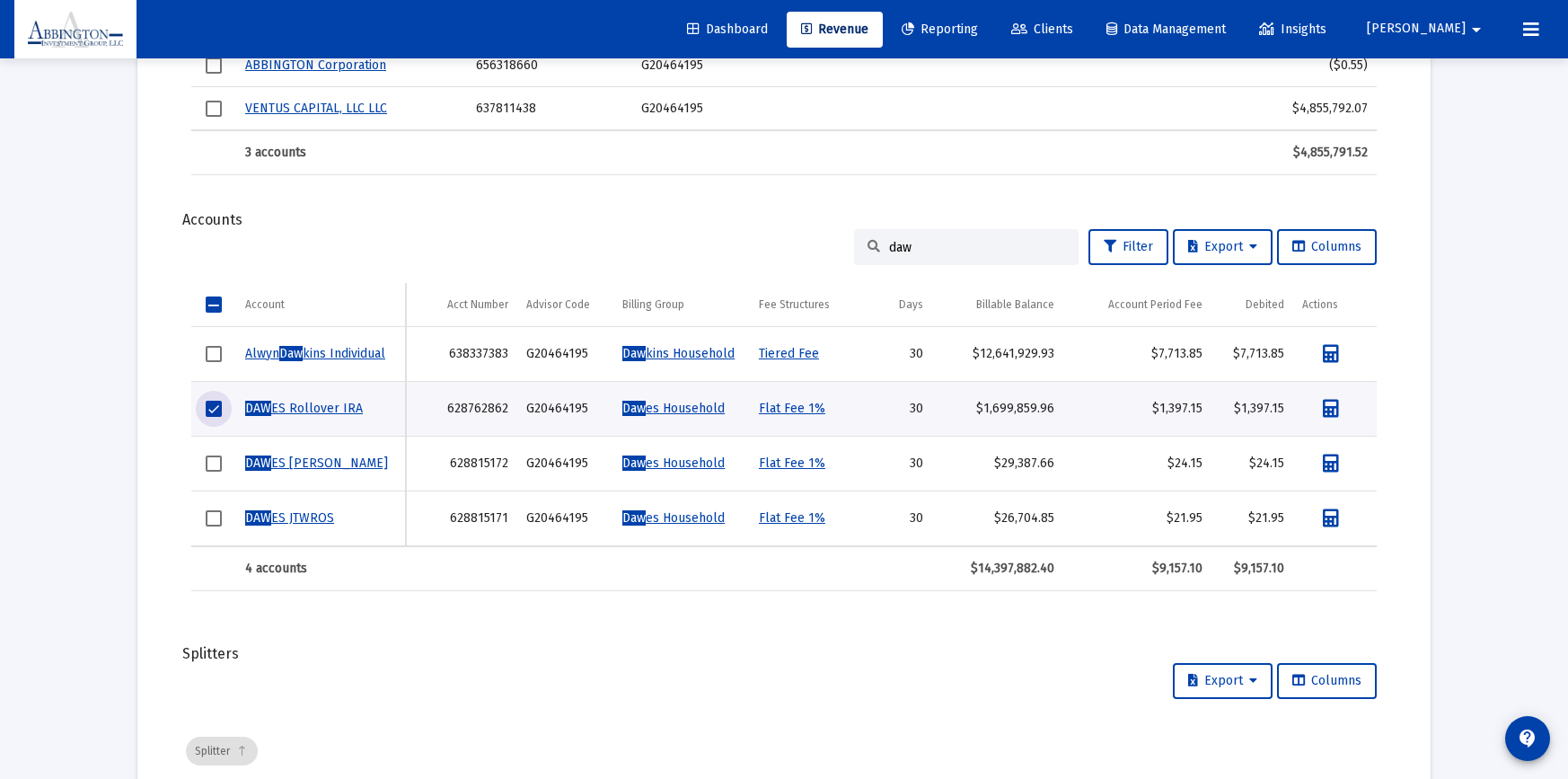
drag, startPoint x: 217, startPoint y: 467, endPoint x: 212, endPoint y: 491, distance: 24.5
click at [217, 467] on span "Select row" at bounding box center [213, 463] width 16 height 16
click at [216, 516] on span "Select row" at bounding box center [213, 517] width 16 height 16
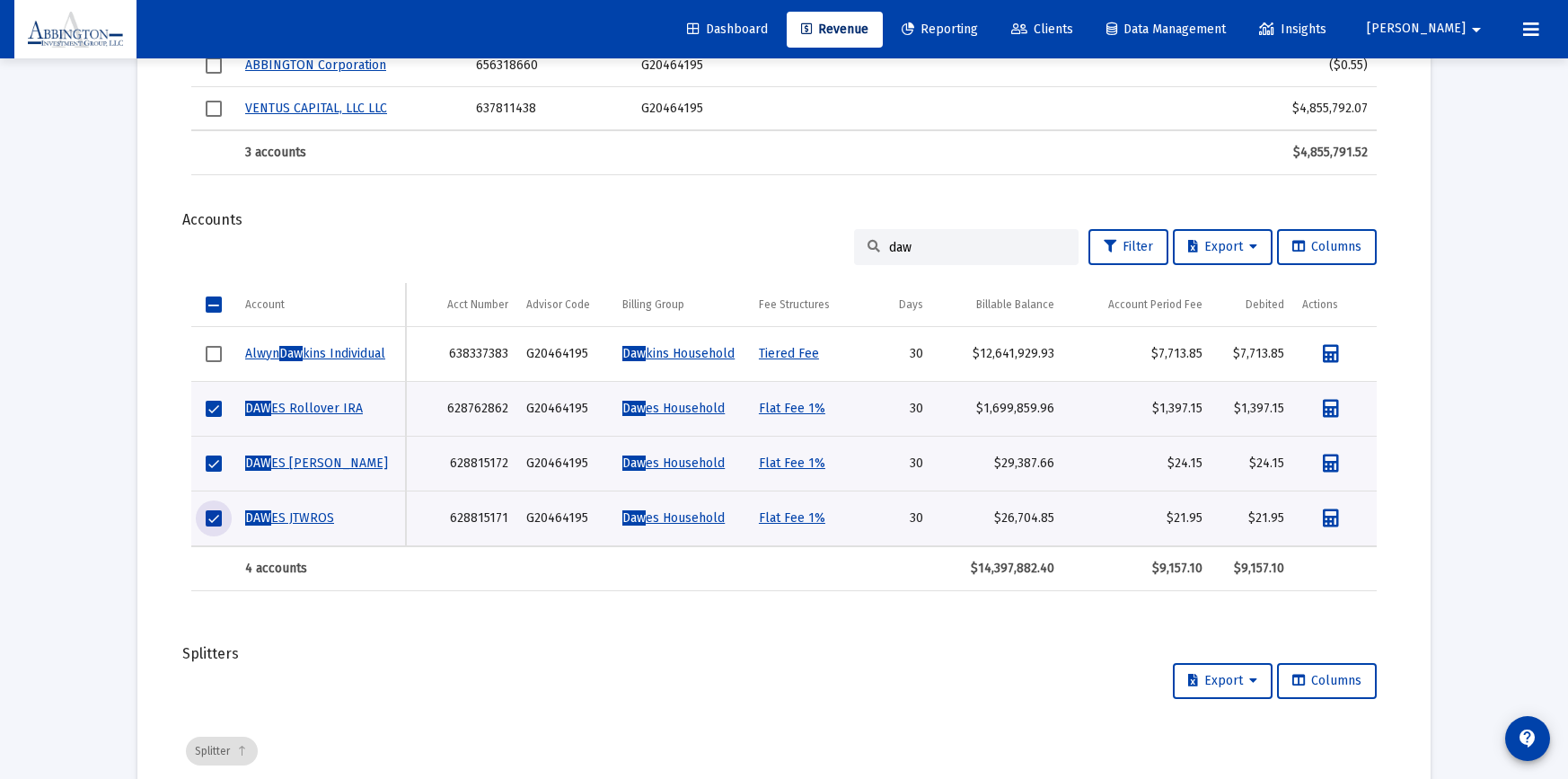
click at [905, 249] on input "daw" at bounding box center [977, 247] width 176 height 15
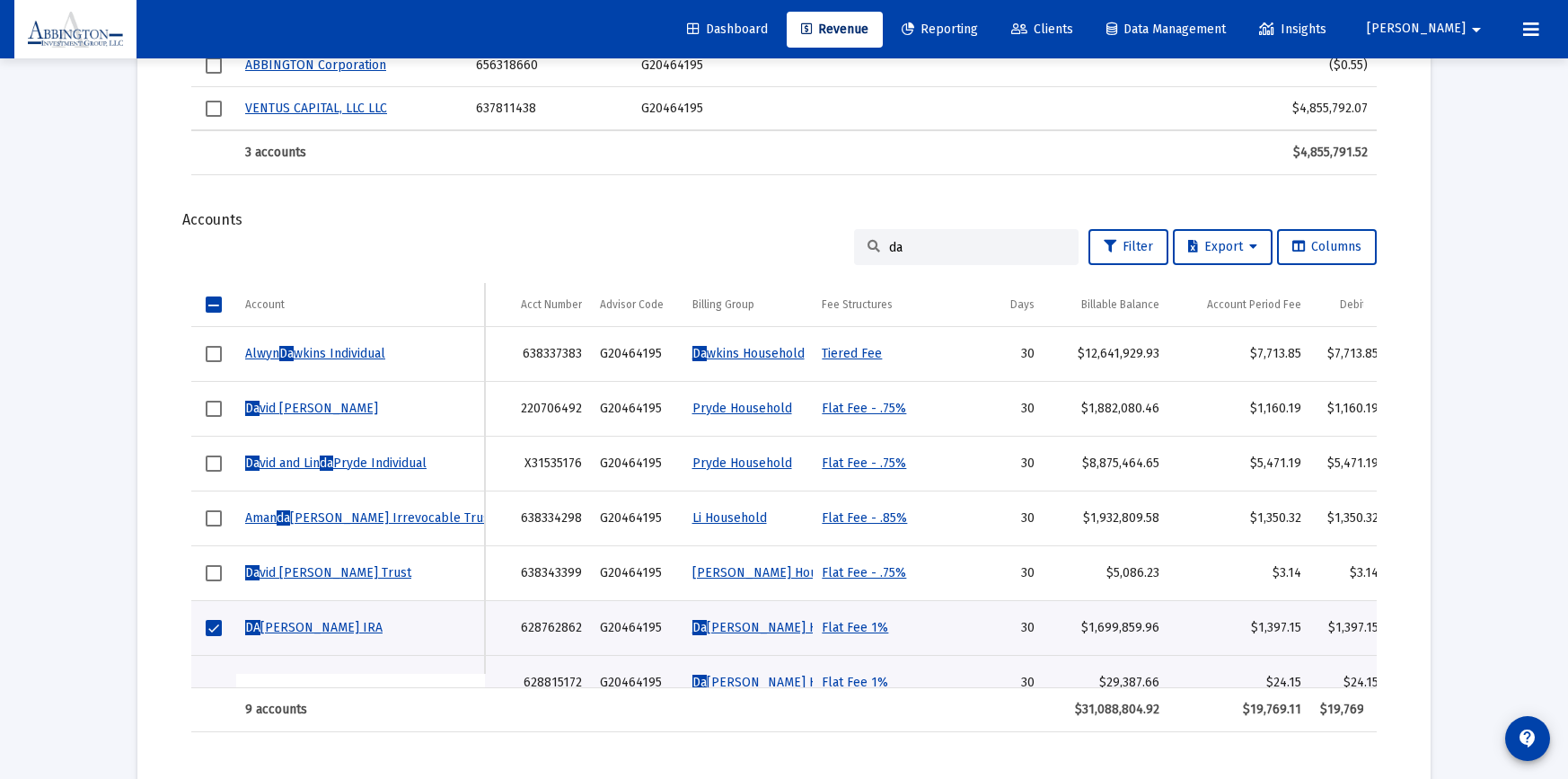
type input "d"
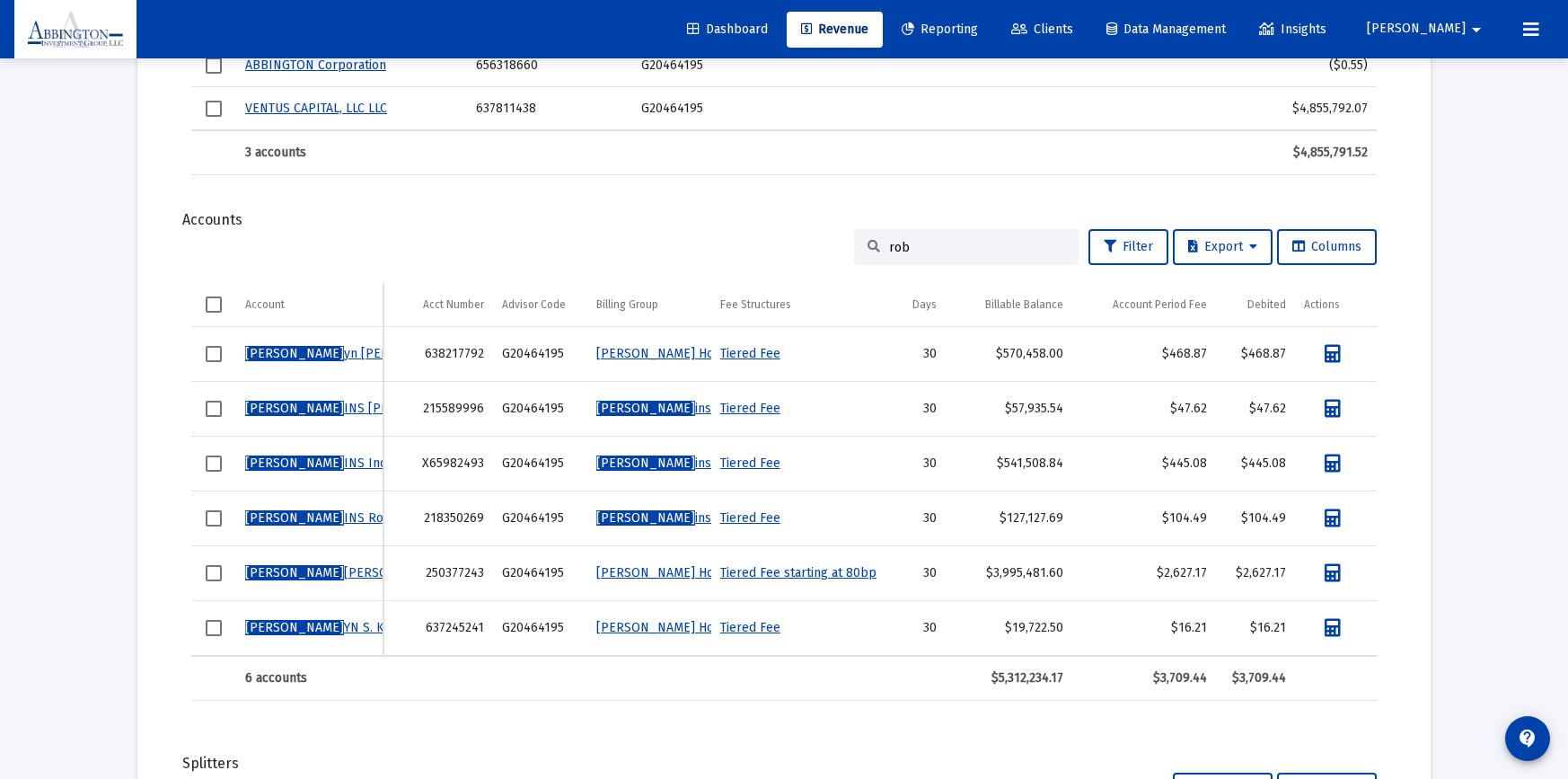
type input "rob"
drag, startPoint x: 215, startPoint y: 410, endPoint x: 209, endPoint y: 421, distance: 12.5
click at [215, 410] on span "Select row" at bounding box center [213, 408] width 16 height 16
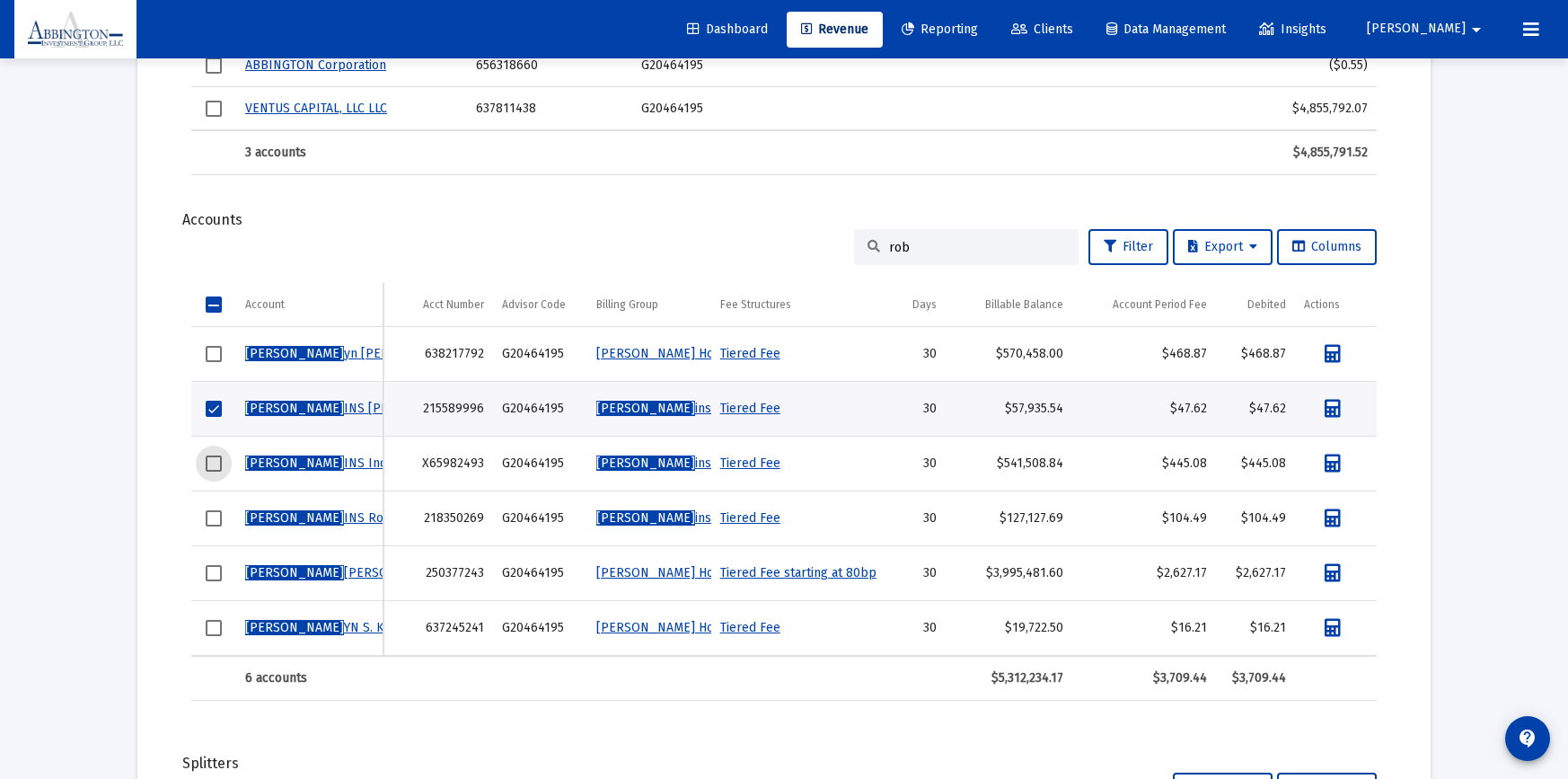
click at [208, 462] on span "Select row" at bounding box center [213, 463] width 16 height 16
click at [214, 521] on span "Select row" at bounding box center [213, 517] width 16 height 16
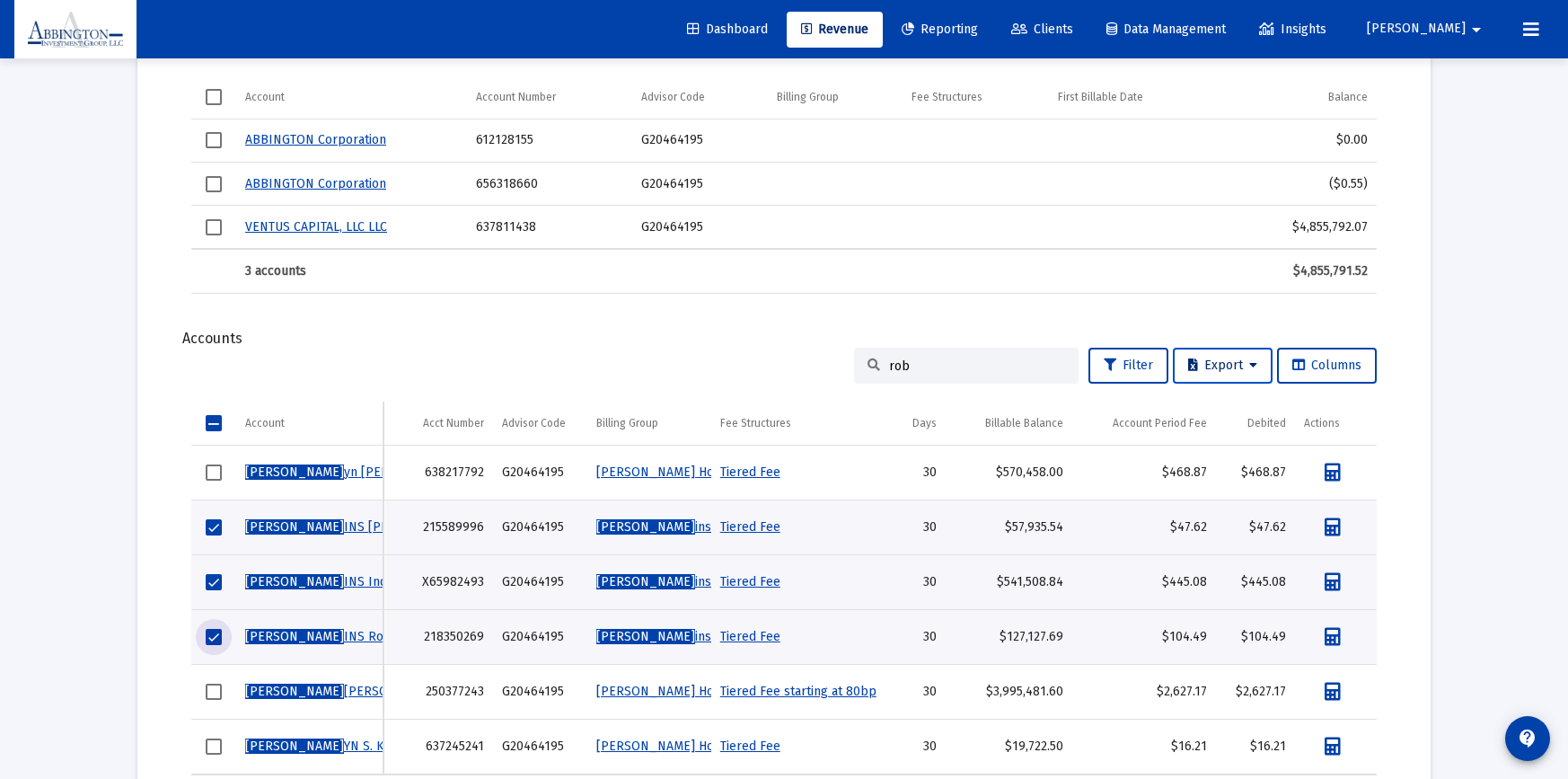
click at [1242, 371] on span "Export" at bounding box center [1222, 365] width 69 height 15
click at [1234, 457] on button "Export Selected" at bounding box center [1227, 455] width 122 height 43
click at [1226, 29] on span "Data Management" at bounding box center [1166, 29] width 119 height 15
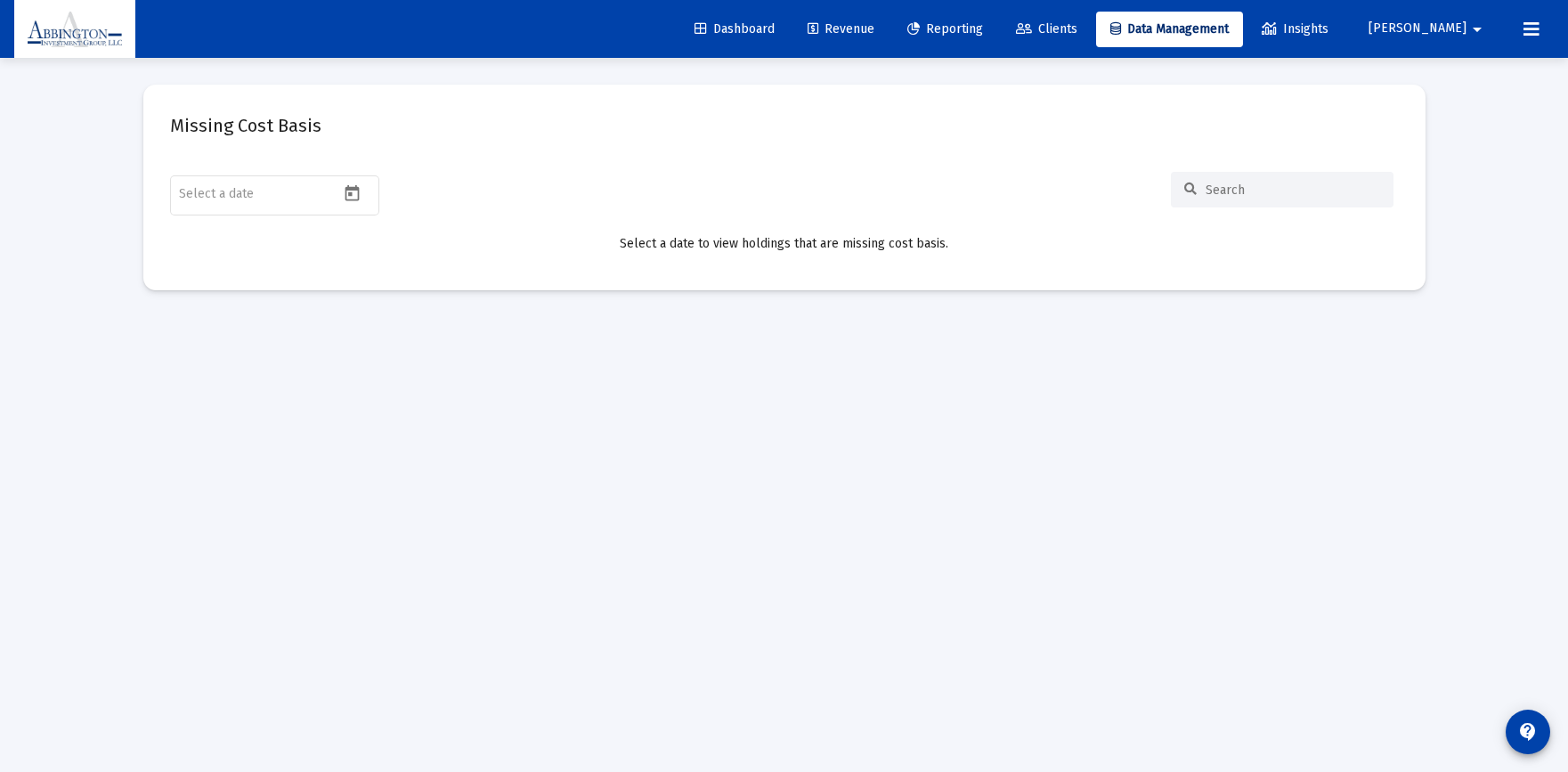
click at [875, 29] on span "Revenue" at bounding box center [841, 29] width 67 height 15
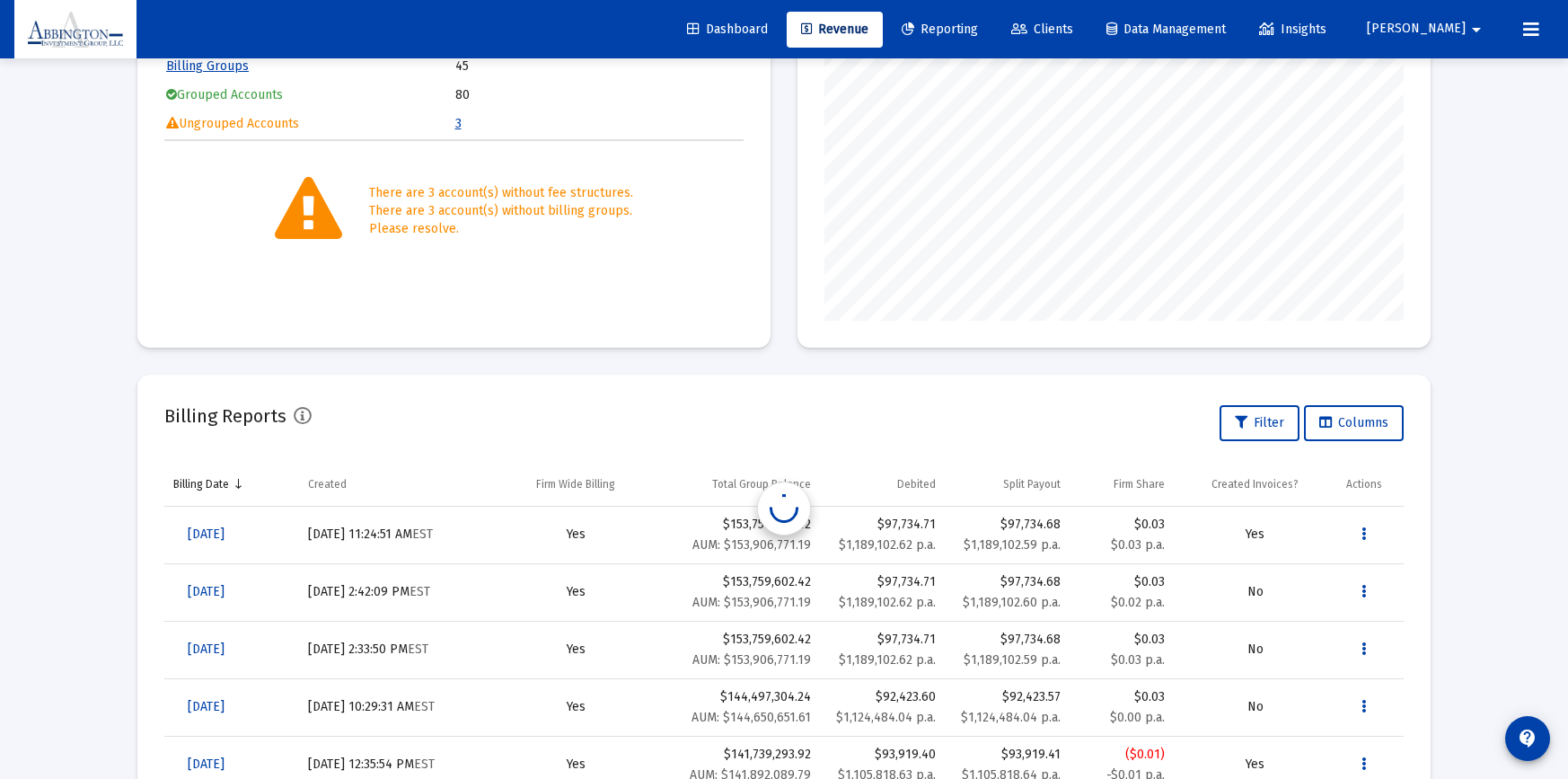
scroll to position [587, 0]
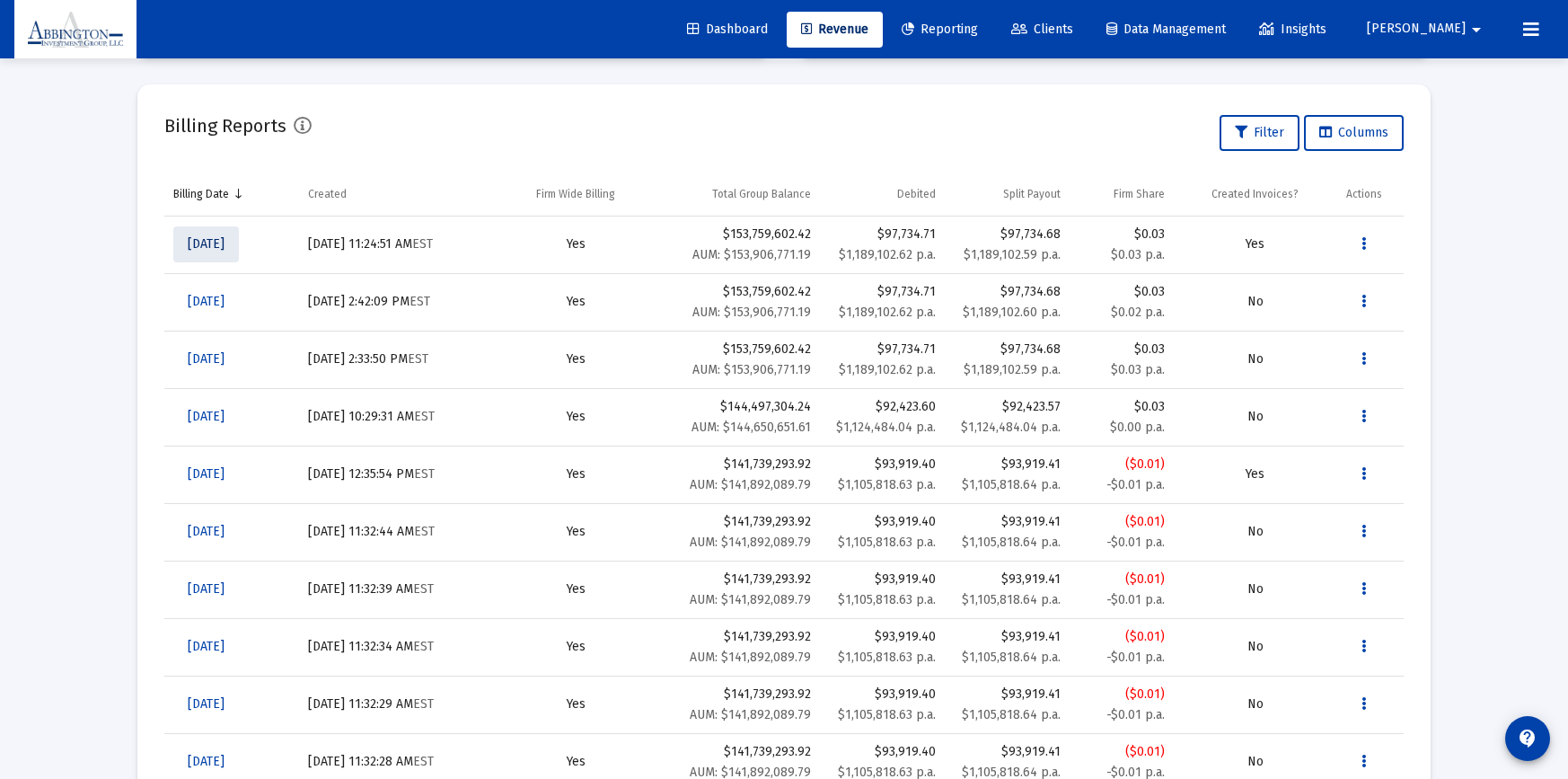
click at [206, 246] on span "[DATE]" at bounding box center [206, 244] width 37 height 15
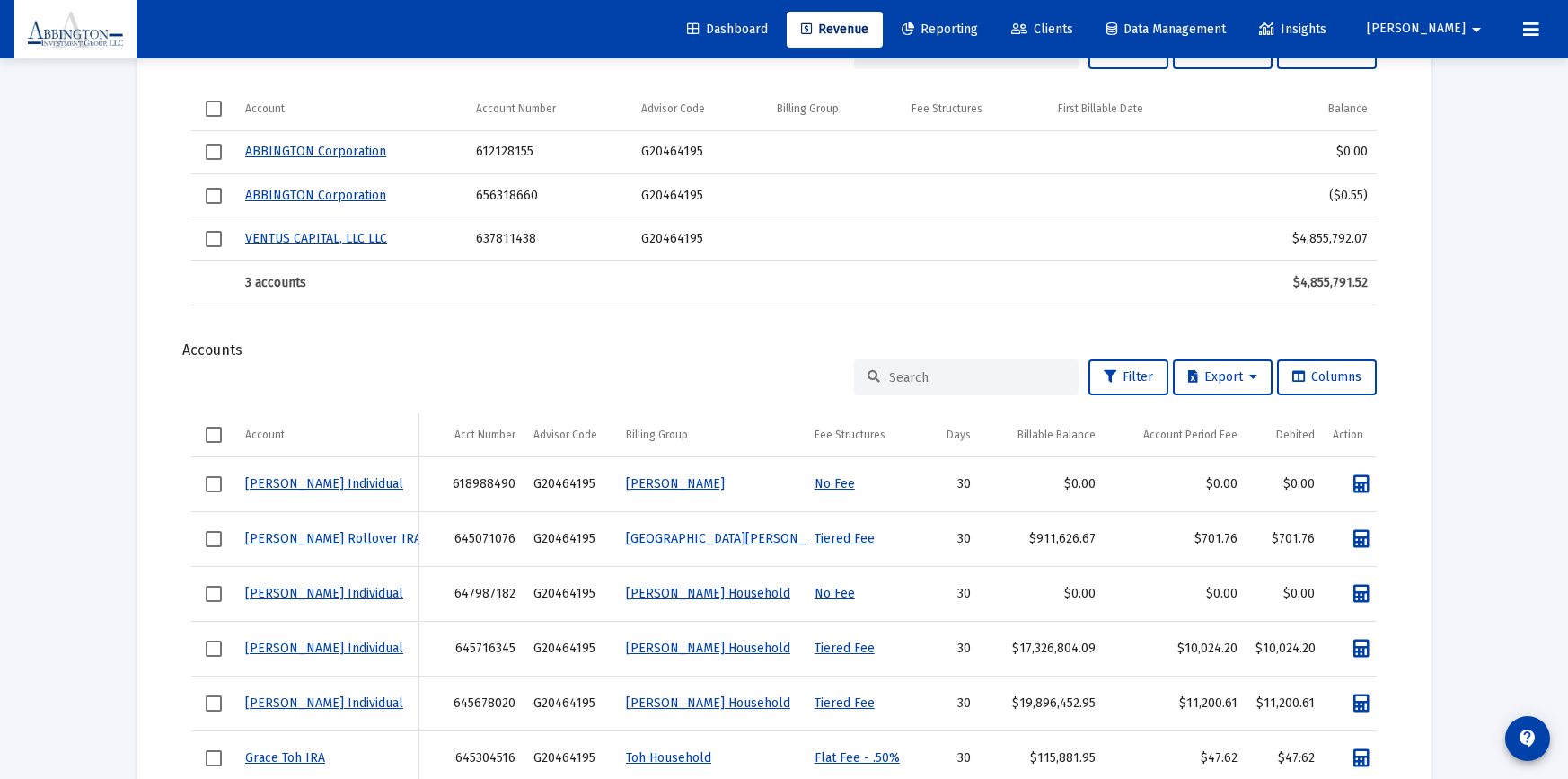
scroll to position [633, 0]
